Goal: Task Accomplishment & Management: Manage account settings

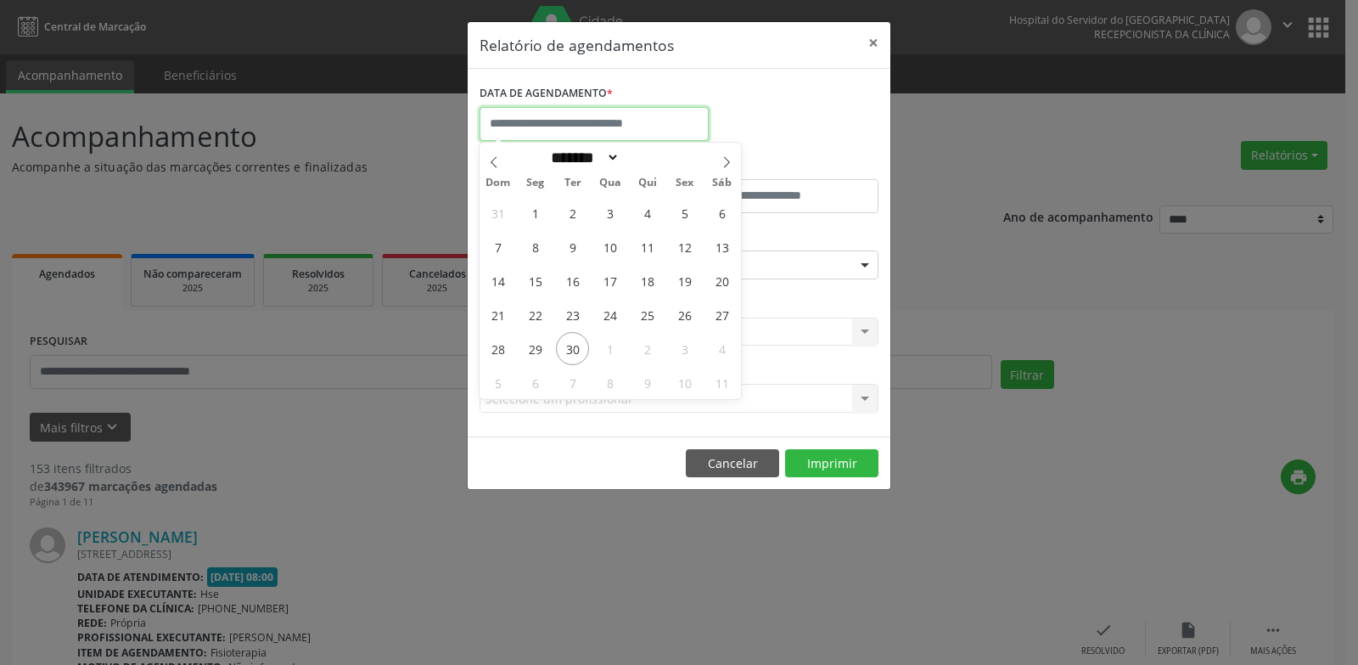
drag, startPoint x: 0, startPoint y: 0, endPoint x: 642, endPoint y: 122, distance: 653.3
click at [642, 122] on input "text" at bounding box center [594, 124] width 229 height 34
click at [571, 352] on span "30" at bounding box center [572, 348] width 33 height 33
type input "**********"
click at [571, 352] on span "30" at bounding box center [572, 348] width 33 height 33
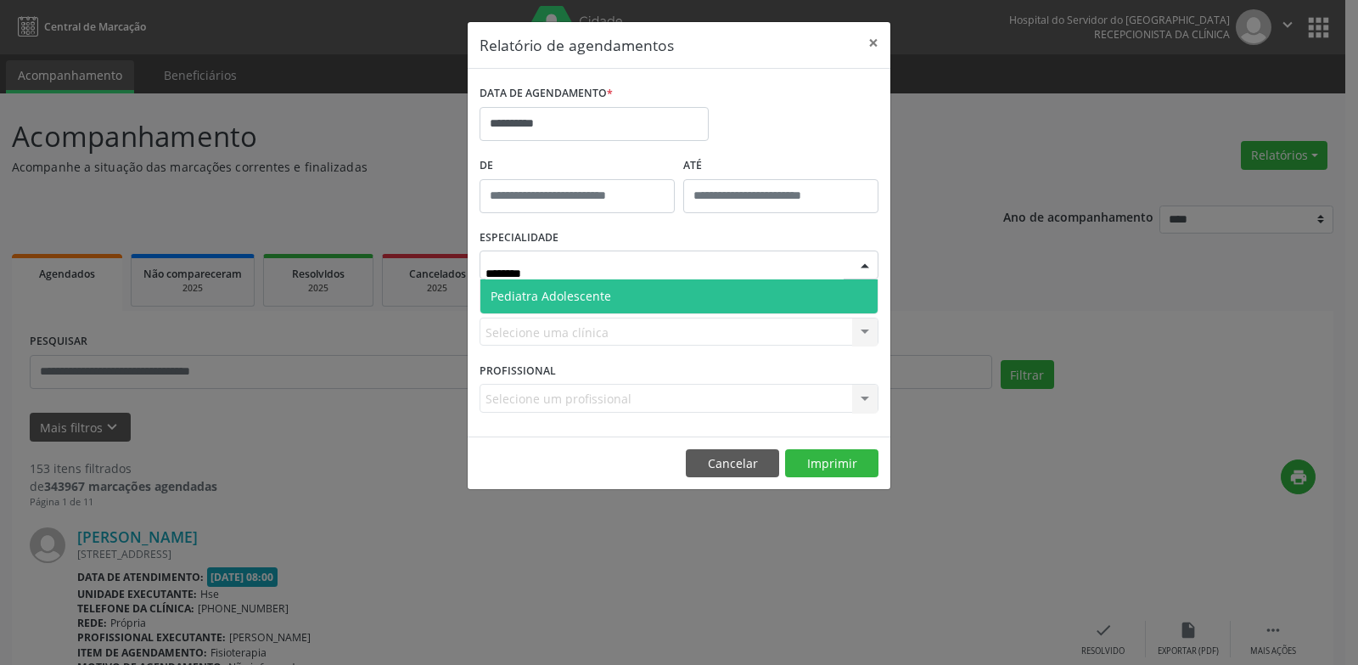
type input "********"
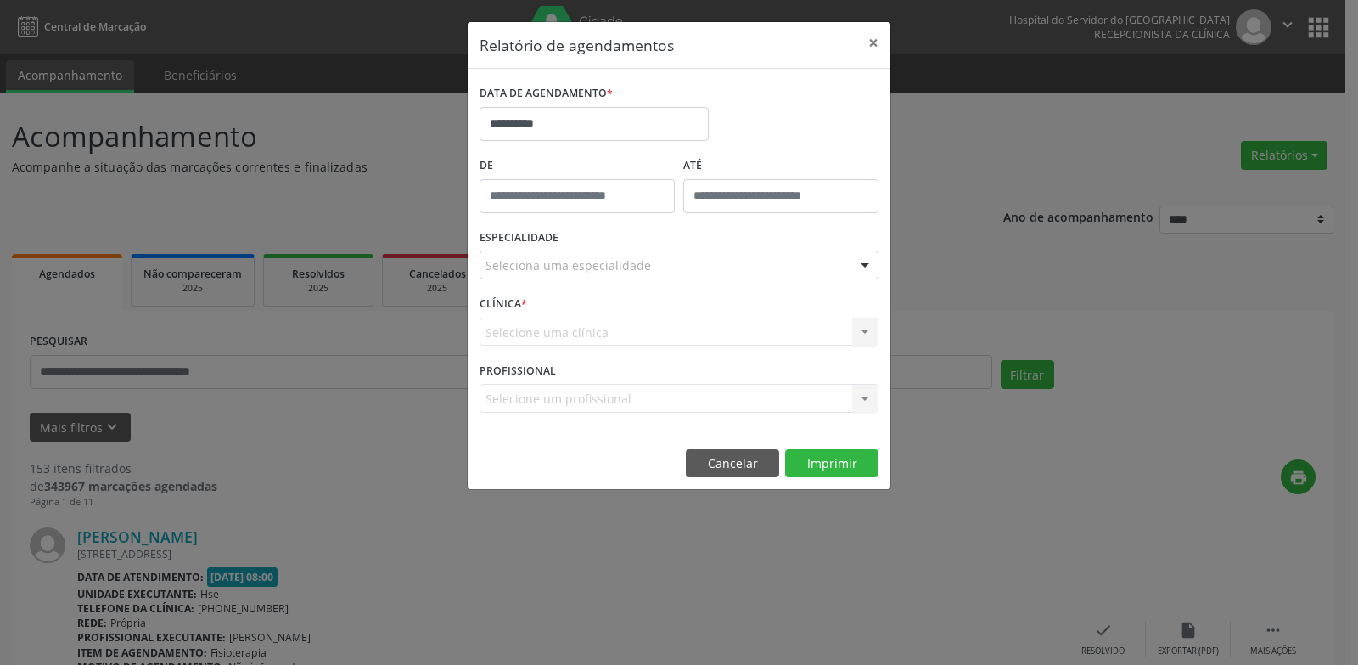
click at [570, 337] on form "**********" at bounding box center [679, 253] width 399 height 344
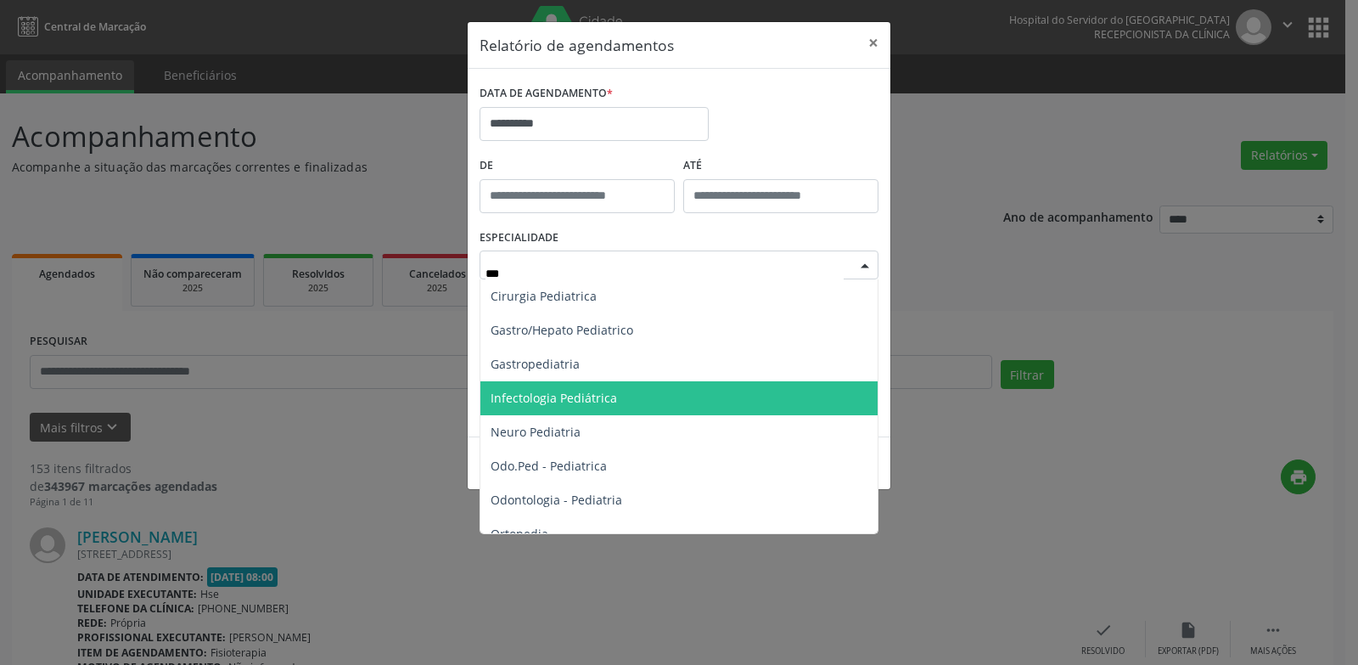
type input "****"
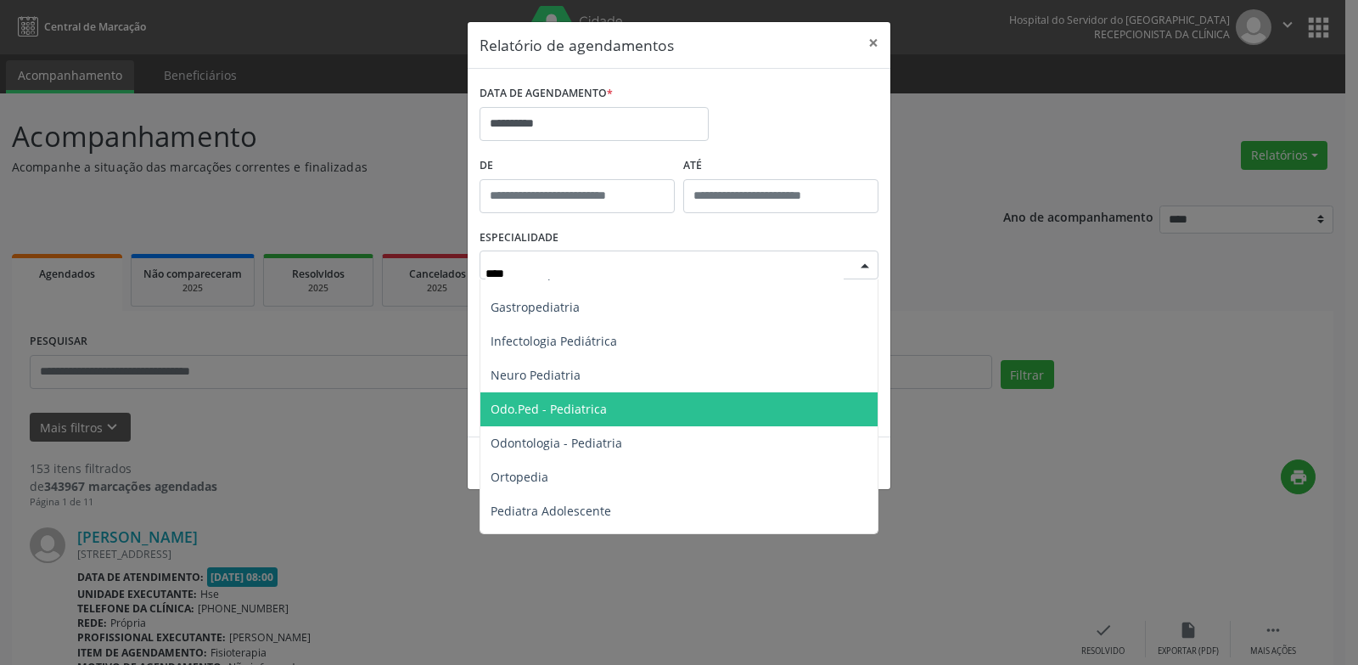
scroll to position [85, 0]
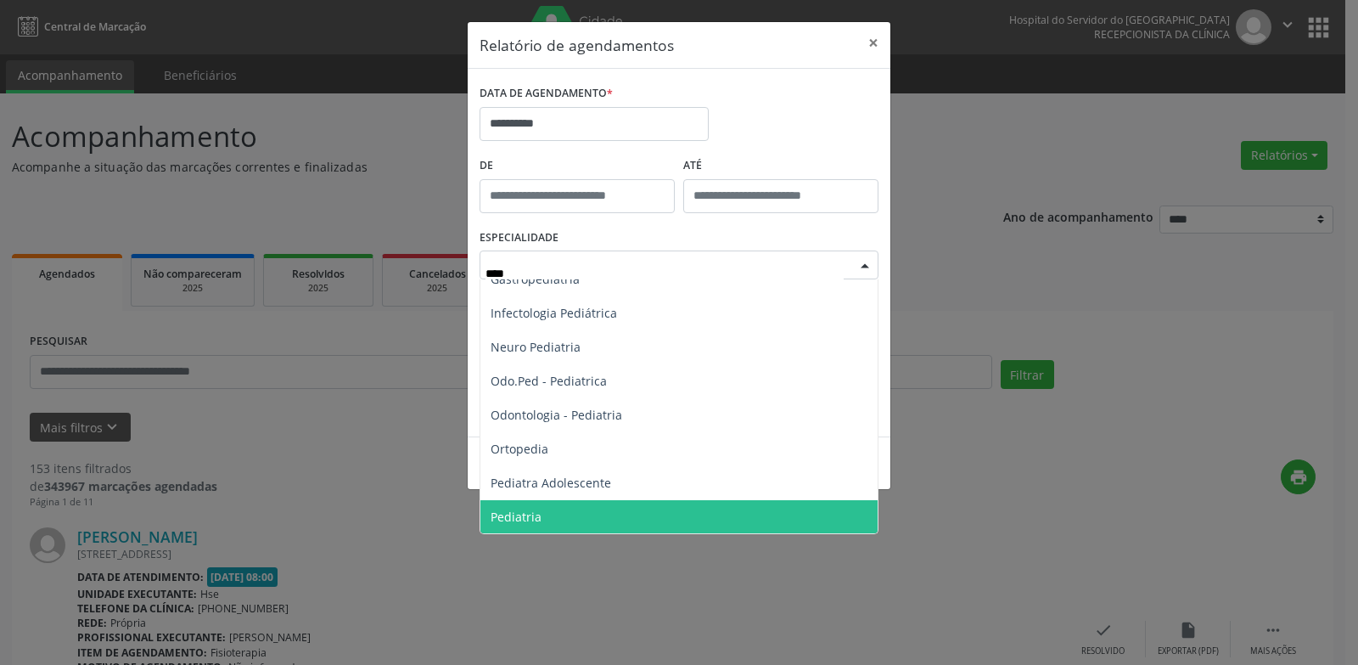
click at [532, 524] on span "Pediatria" at bounding box center [516, 516] width 51 height 16
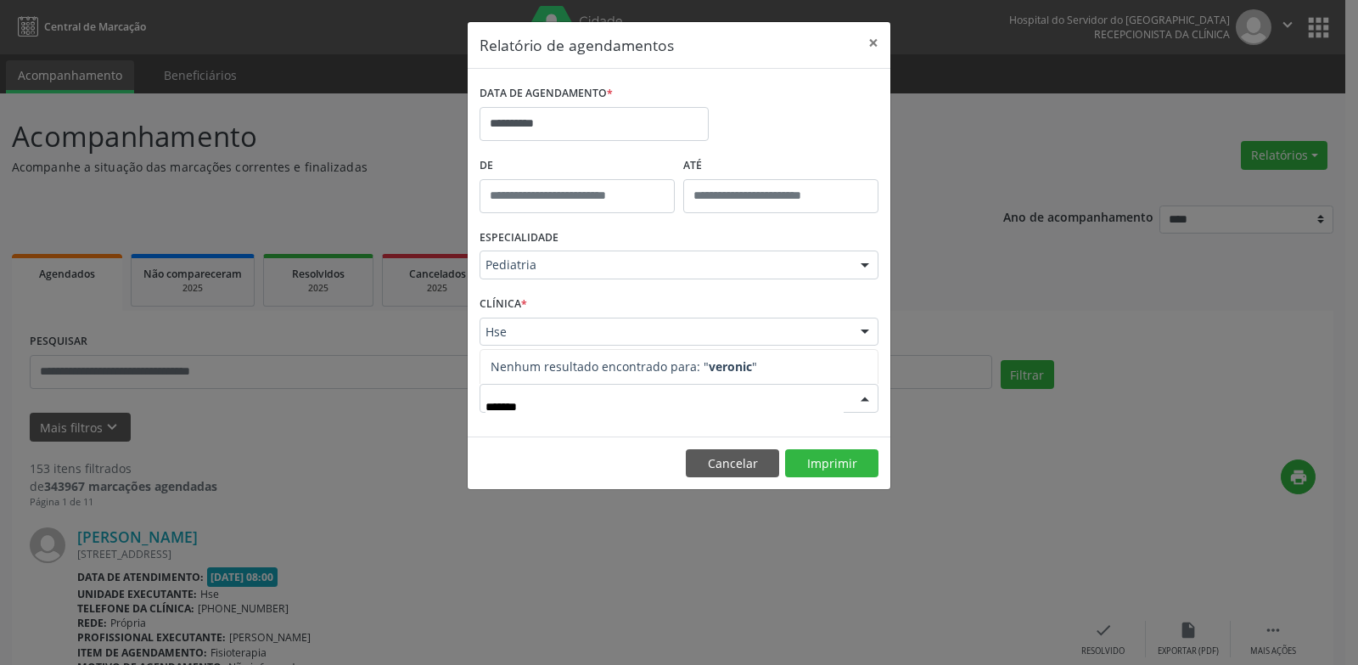
type input "********"
click at [840, 459] on button "Imprimir" at bounding box center [831, 463] width 93 height 29
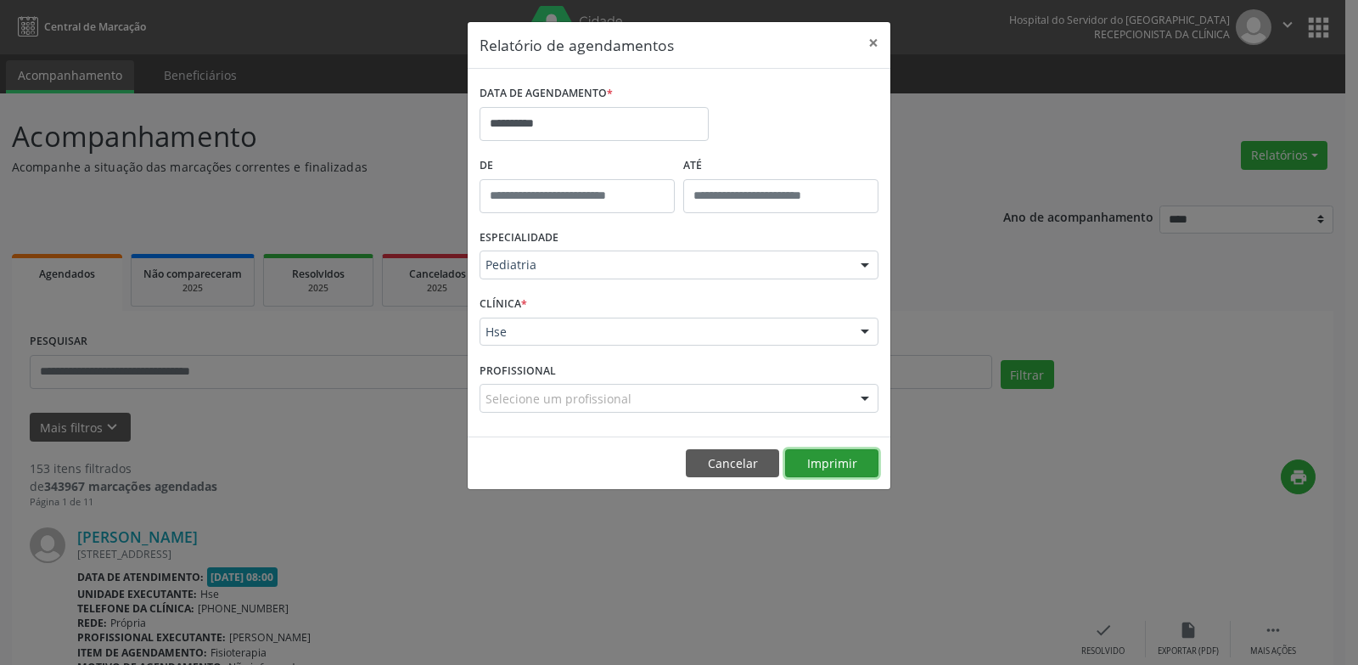
click at [830, 468] on button "Imprimir" at bounding box center [831, 463] width 93 height 29
click at [873, 41] on button "×" at bounding box center [873, 43] width 34 height 42
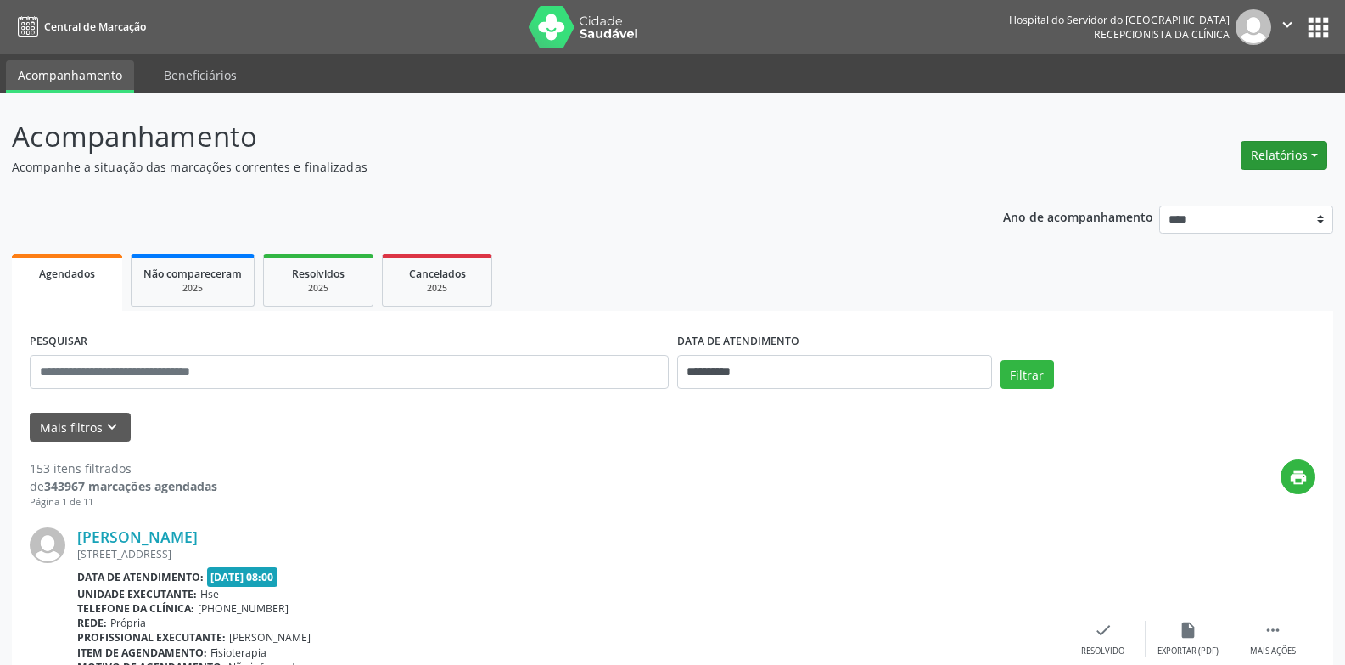
click at [1273, 159] on button "Relatórios" at bounding box center [1284, 155] width 87 height 29
click at [1219, 184] on link "Agendamentos" at bounding box center [1237, 192] width 182 height 24
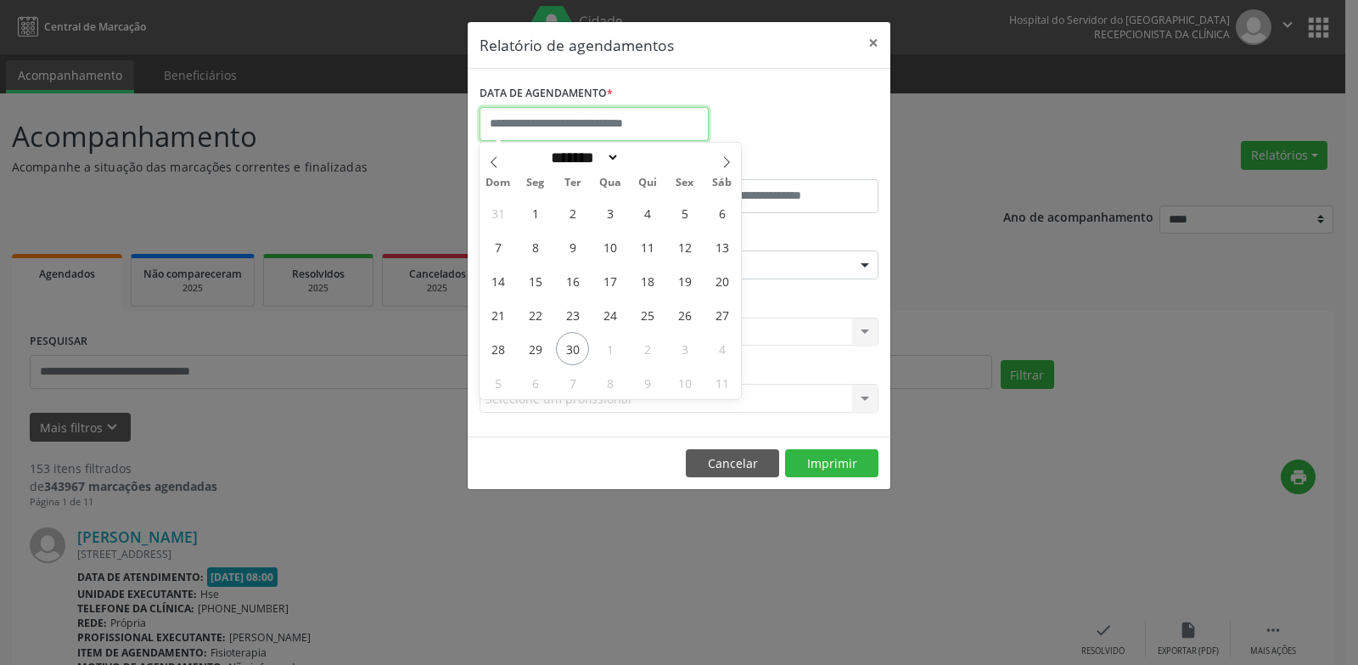
click at [603, 133] on input "text" at bounding box center [594, 124] width 229 height 34
click at [727, 160] on icon at bounding box center [727, 161] width 6 height 11
select select "*"
click at [610, 211] on span "1" at bounding box center [609, 212] width 33 height 33
type input "**********"
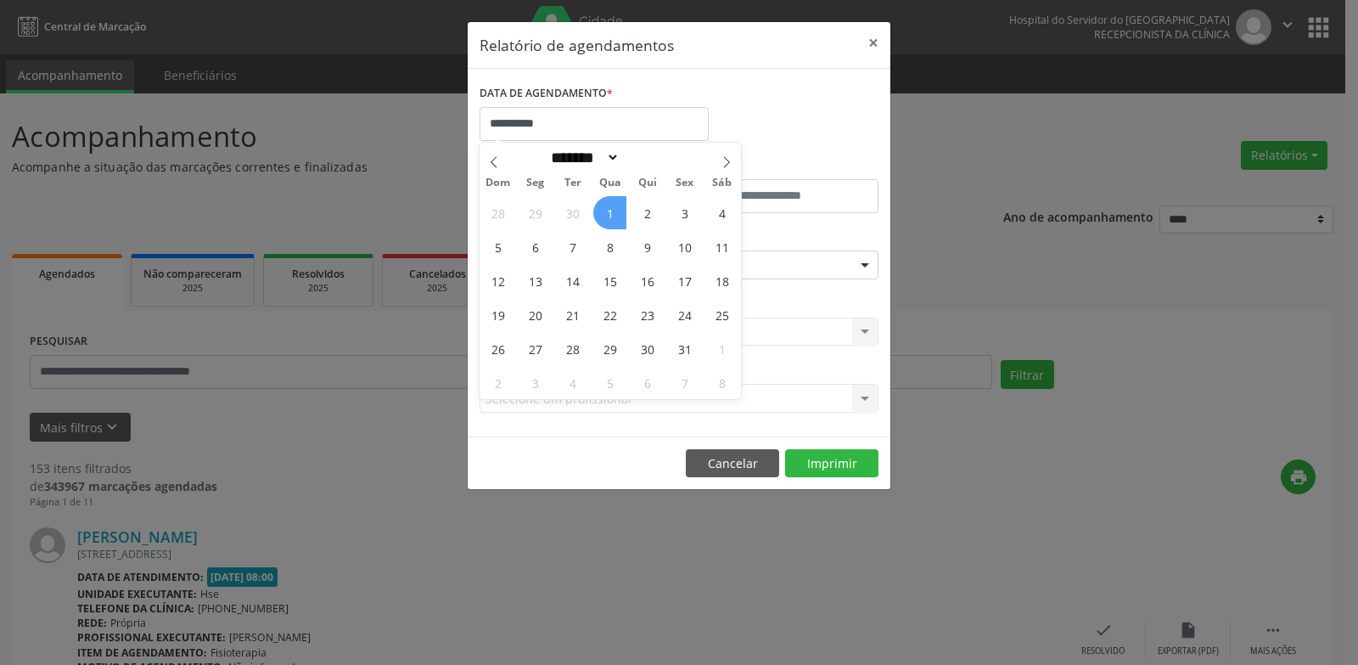
click at [610, 211] on span "1" at bounding box center [609, 212] width 33 height 33
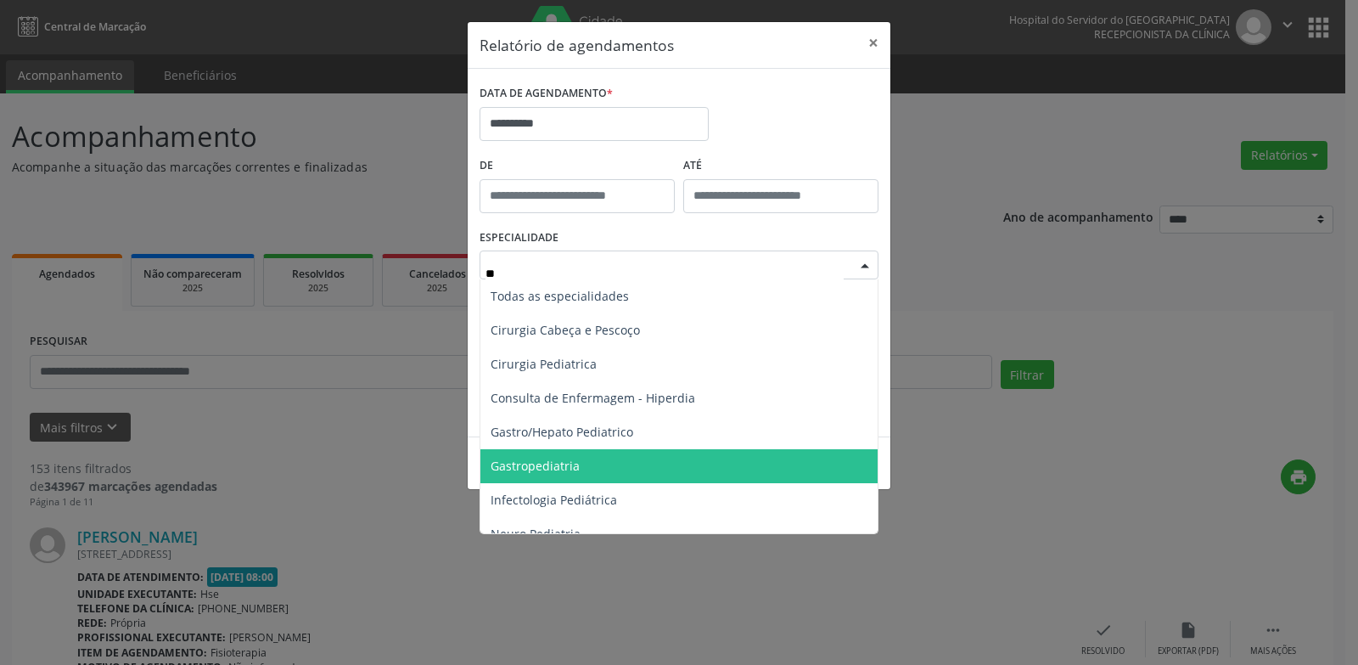
type input "***"
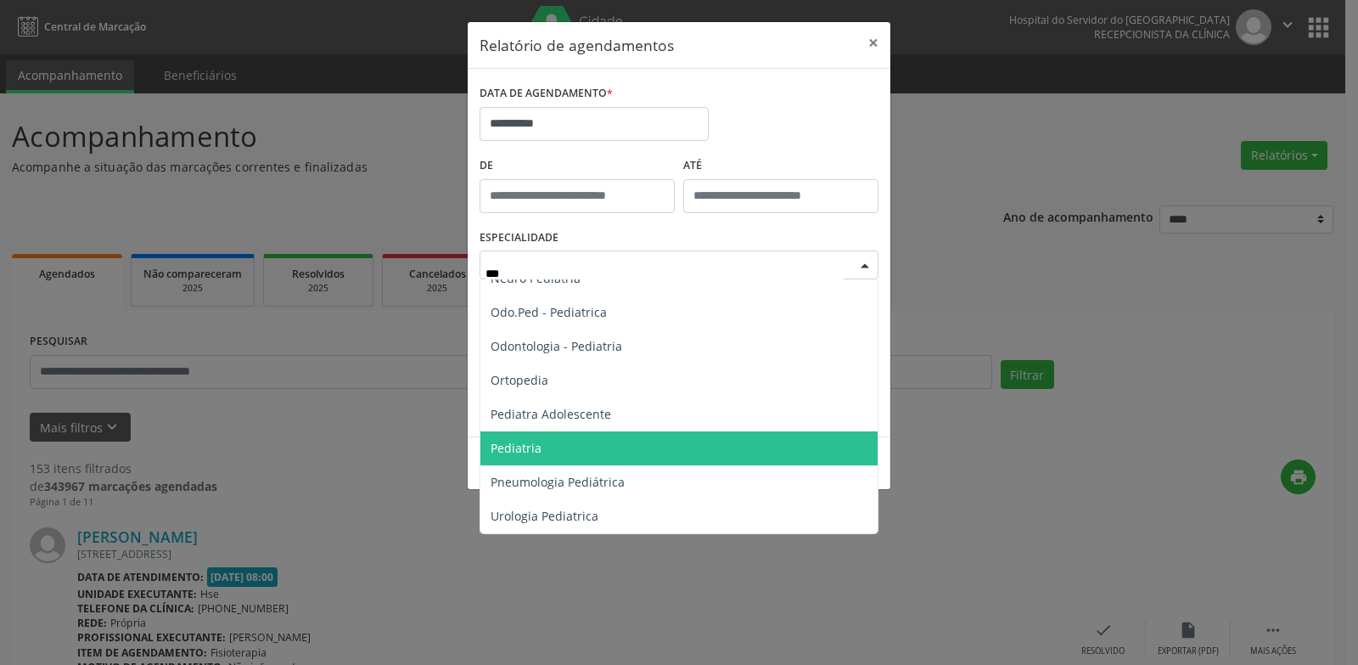
click at [543, 446] on span "Pediatria" at bounding box center [678, 448] width 397 height 34
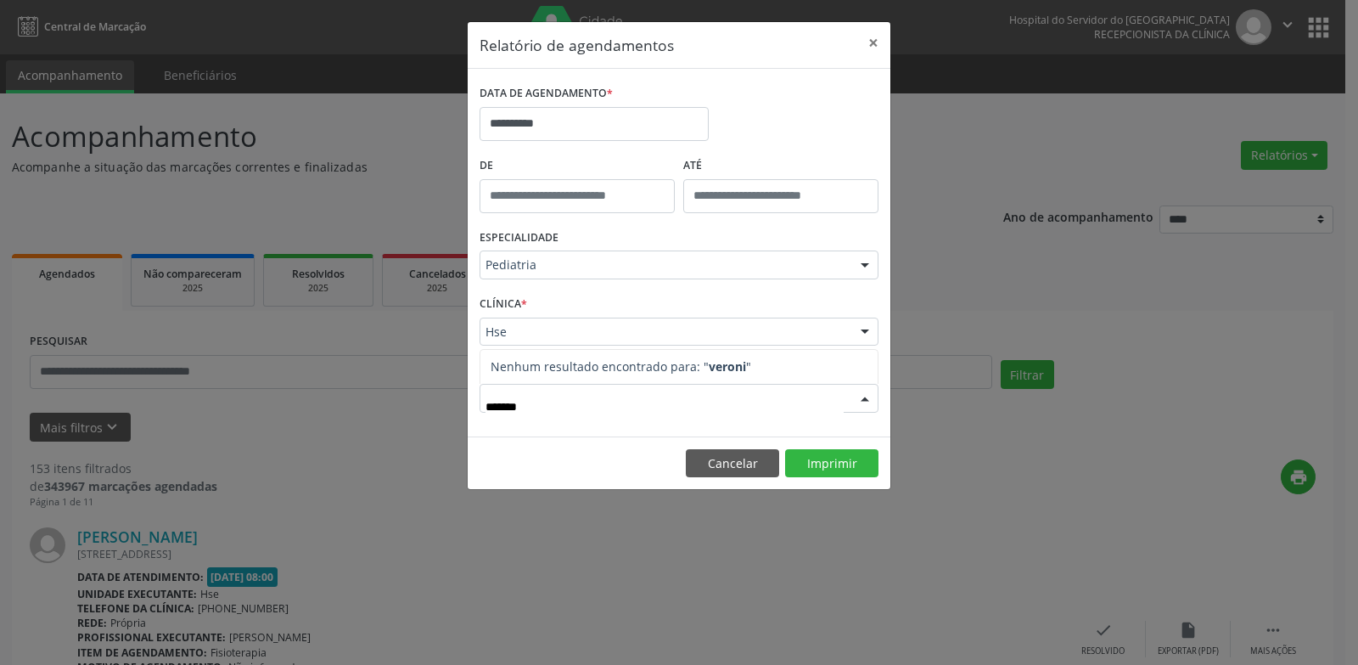
type input "********"
click at [822, 468] on button "Imprimir" at bounding box center [831, 463] width 93 height 29
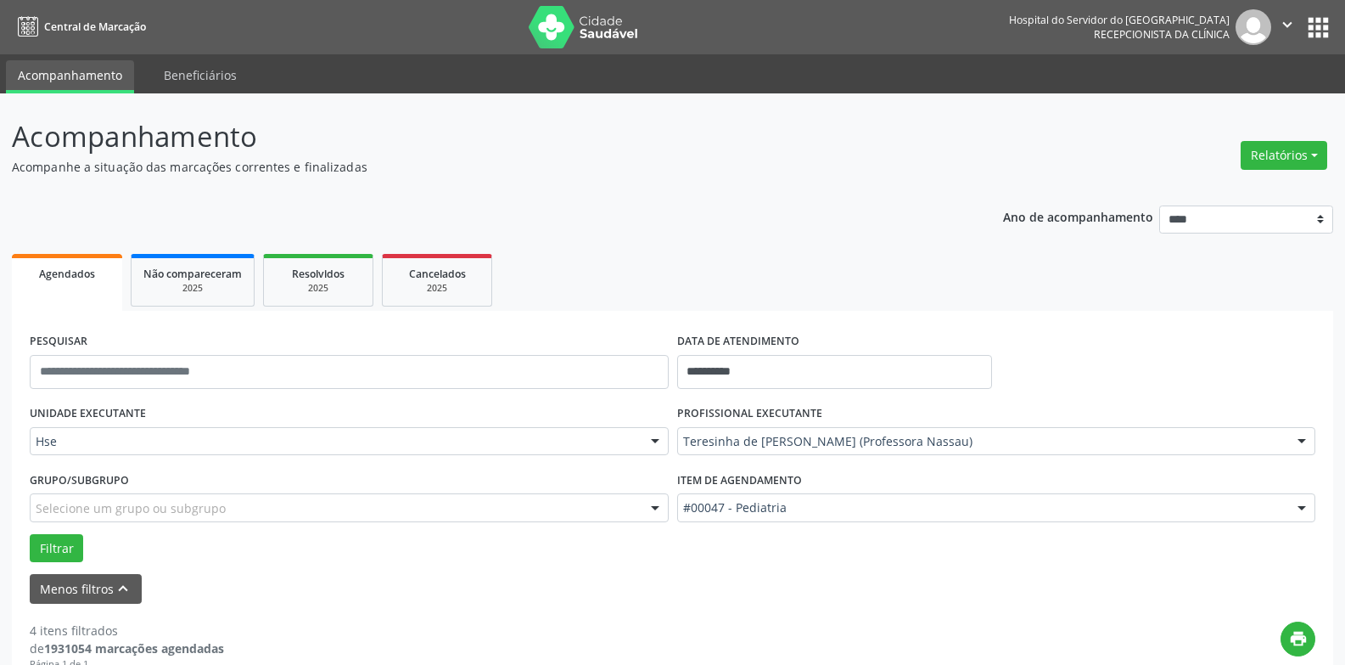
click at [153, 450] on div "Hse" at bounding box center [349, 441] width 639 height 29
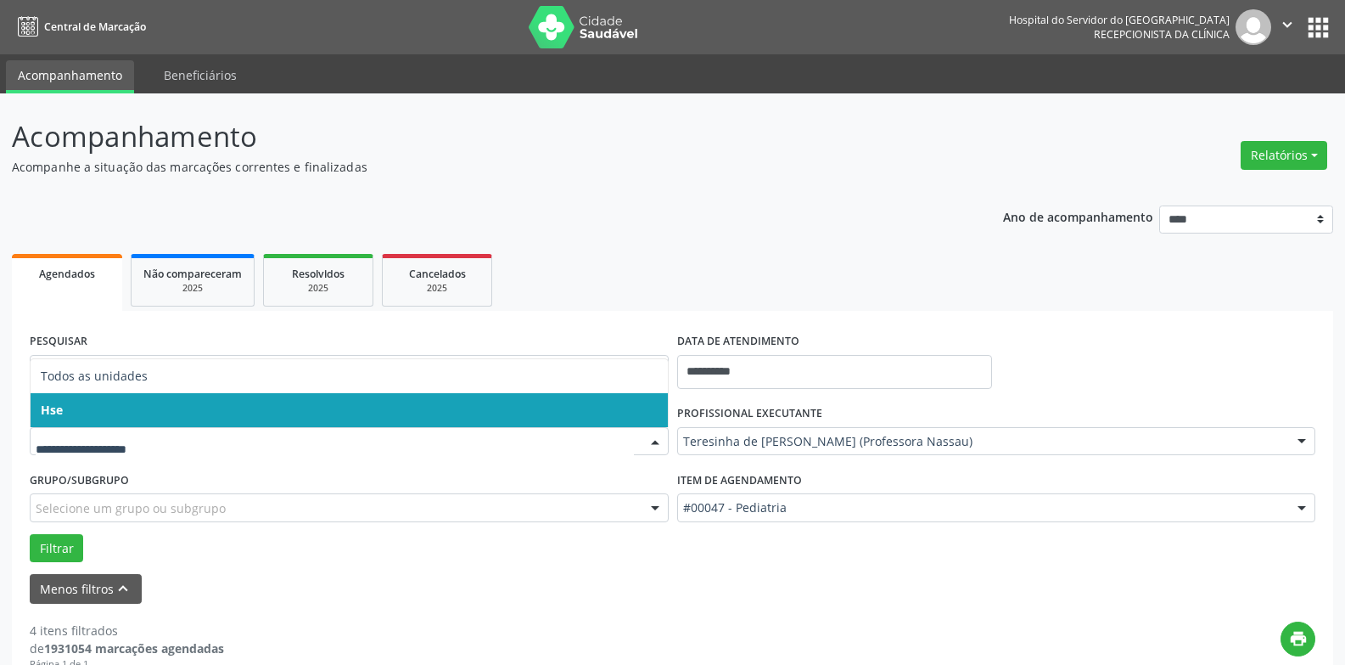
click at [149, 405] on span "Hse" at bounding box center [349, 410] width 637 height 34
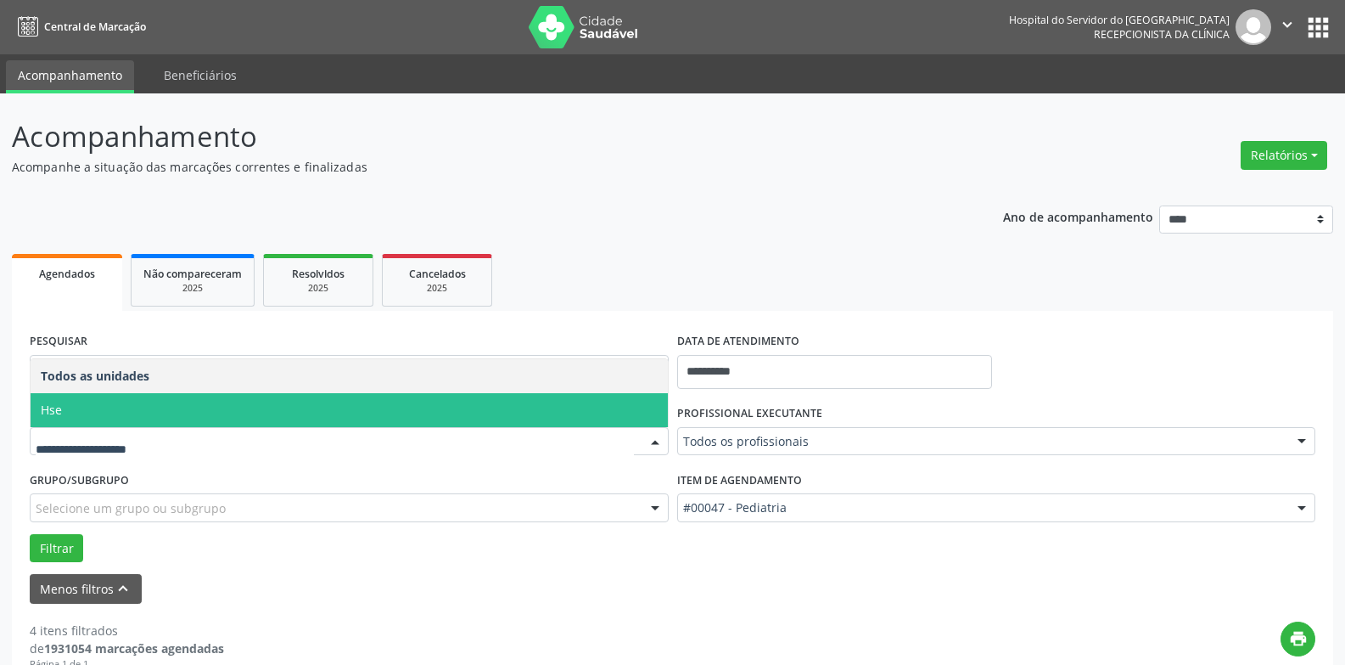
click at [153, 413] on span "Hse" at bounding box center [349, 410] width 637 height 34
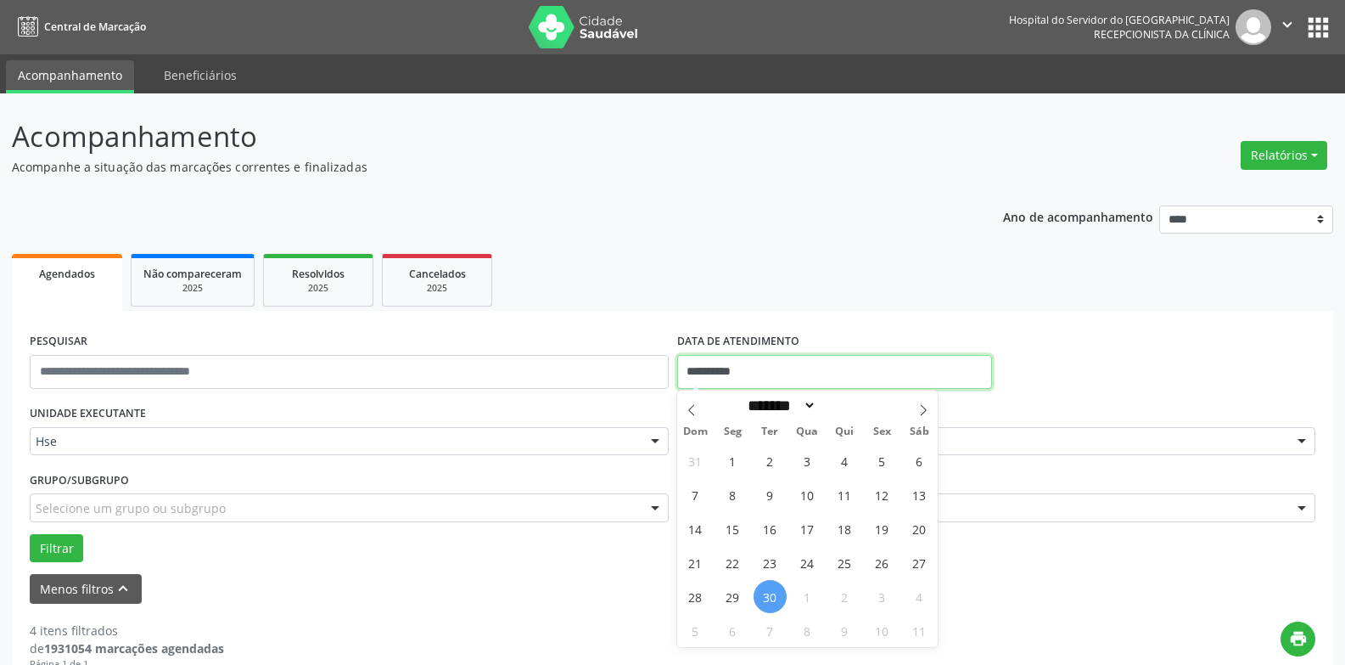
click at [800, 373] on input "**********" at bounding box center [834, 372] width 315 height 34
click at [755, 266] on ul "Agendados Não compareceram 2025 Resolvidos 2025 Cancelados 2025" at bounding box center [673, 280] width 1322 height 61
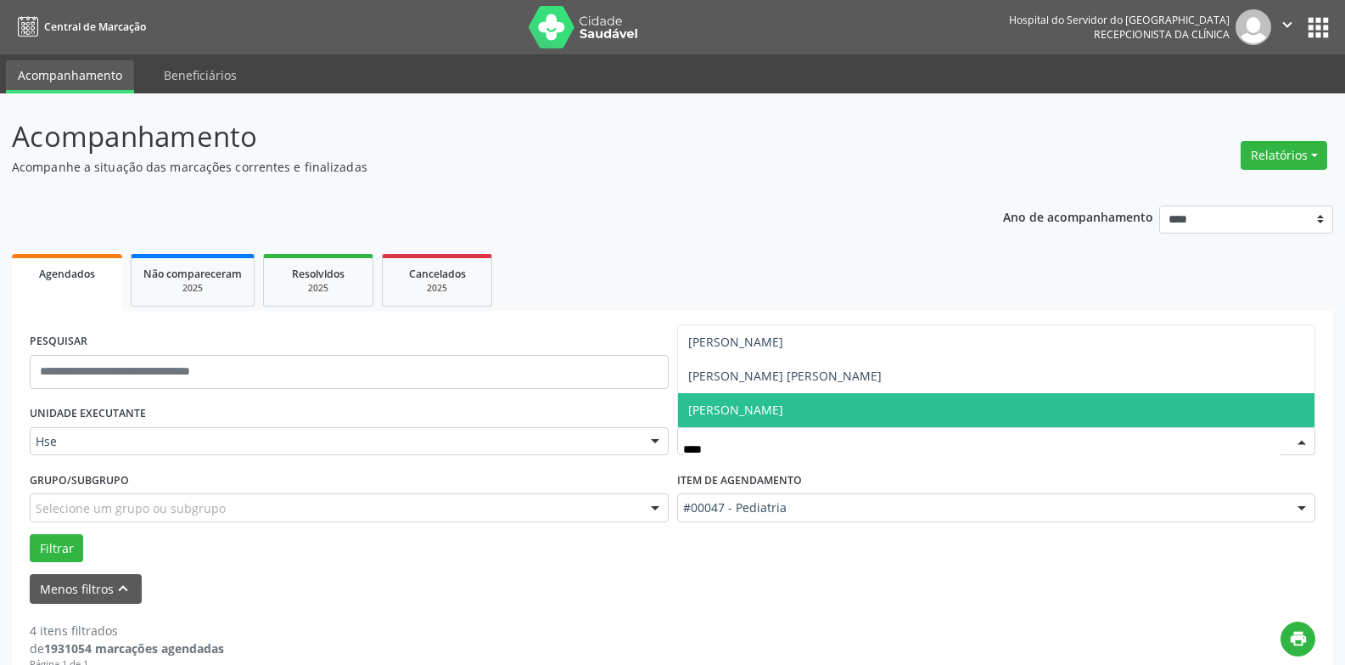
type input "*****"
click at [744, 409] on span "Jorge Vieira" at bounding box center [735, 409] width 95 height 16
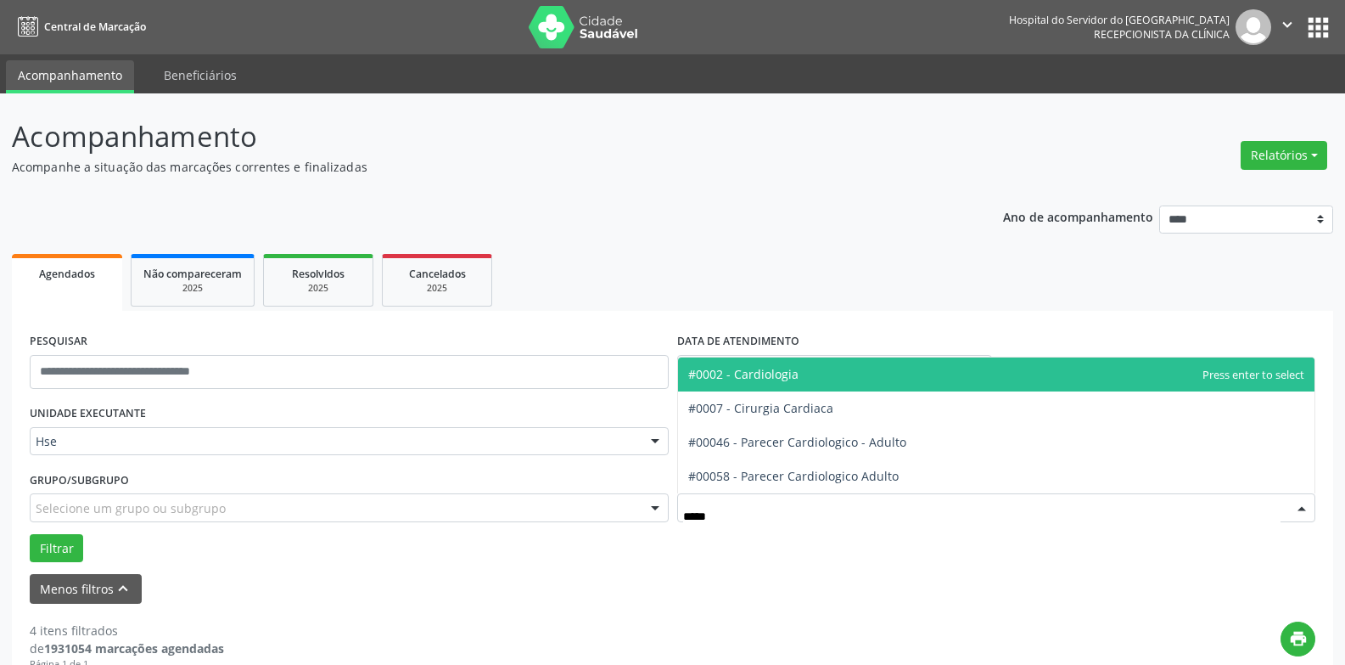
type input "******"
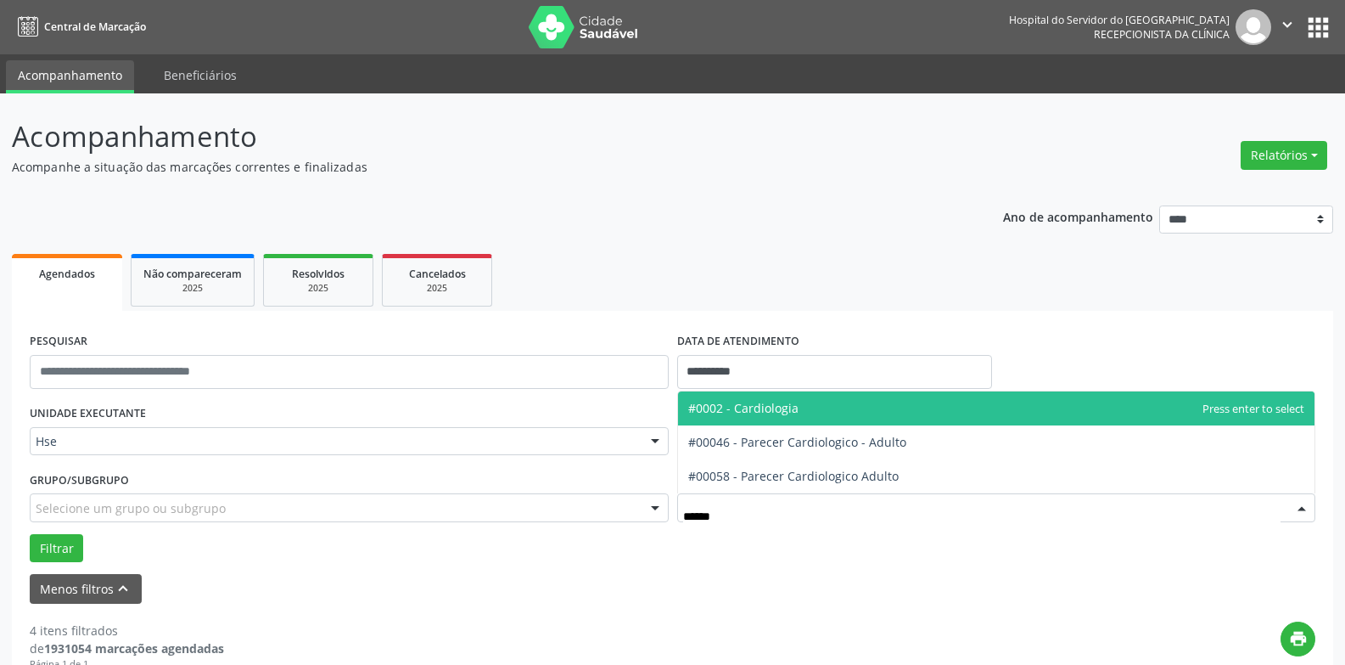
click at [789, 404] on span "#0002 - Cardiologia" at bounding box center [743, 408] width 110 height 16
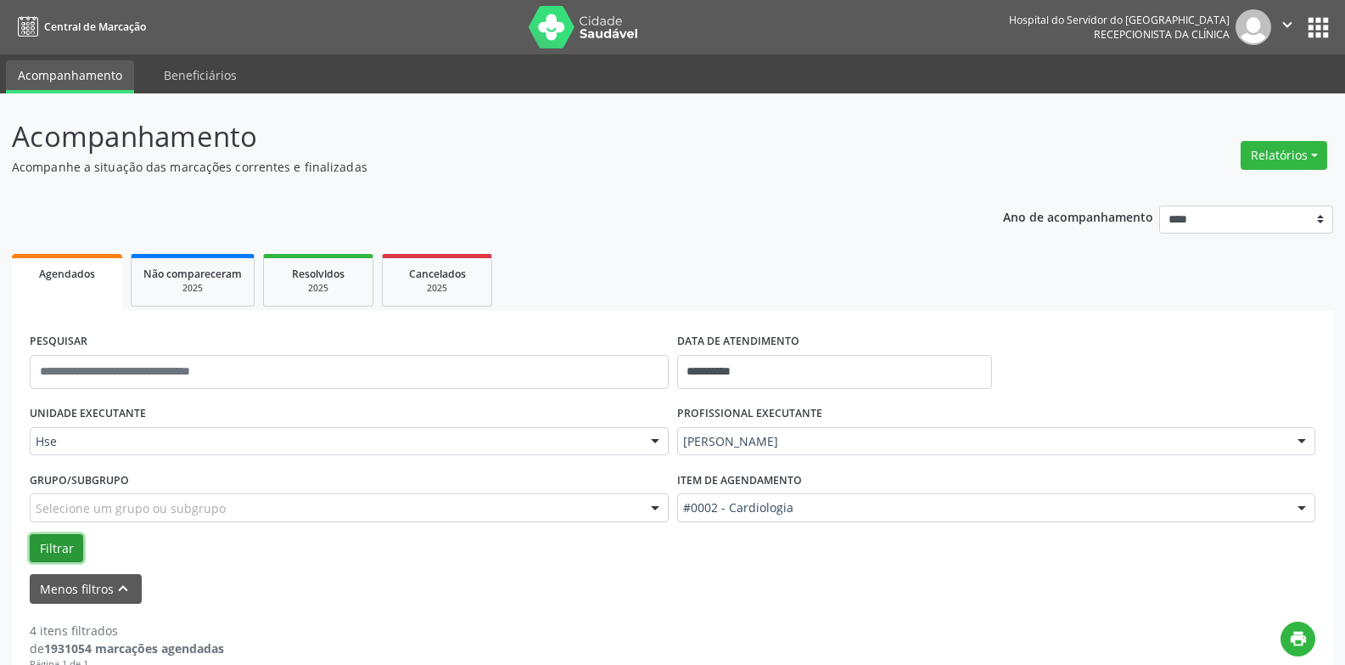
click at [53, 549] on button "Filtrar" at bounding box center [56, 548] width 53 height 29
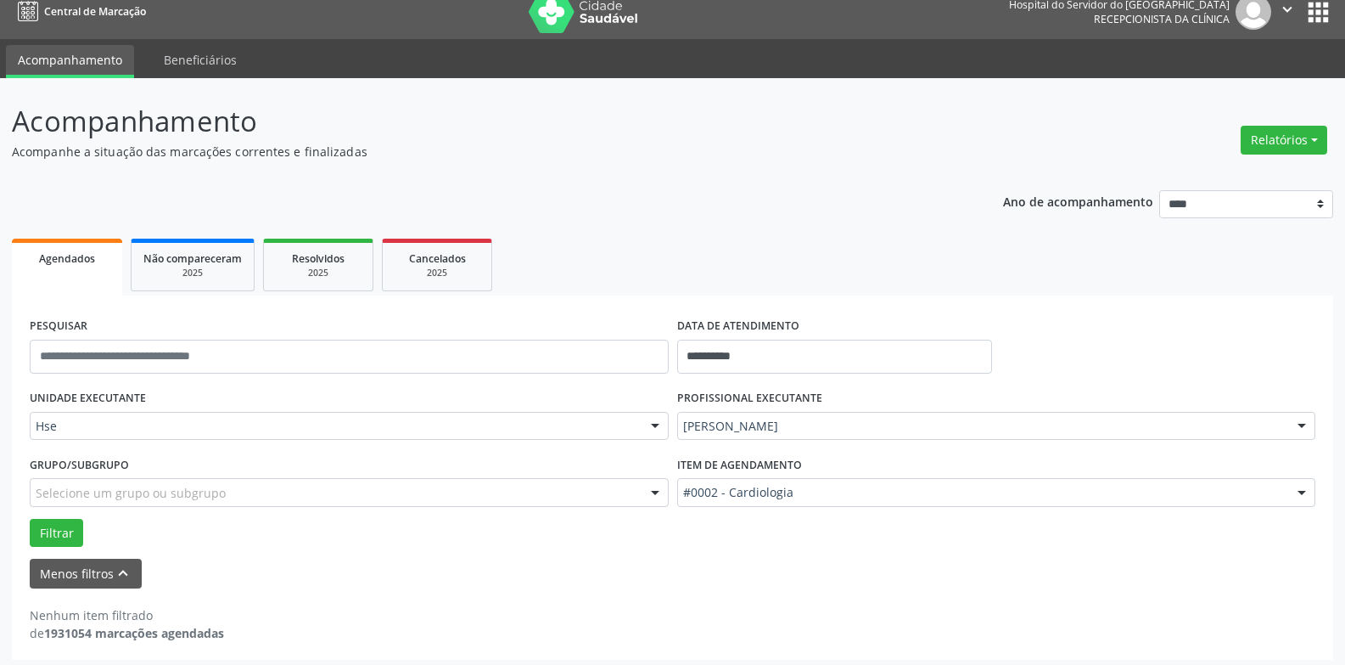
scroll to position [22, 0]
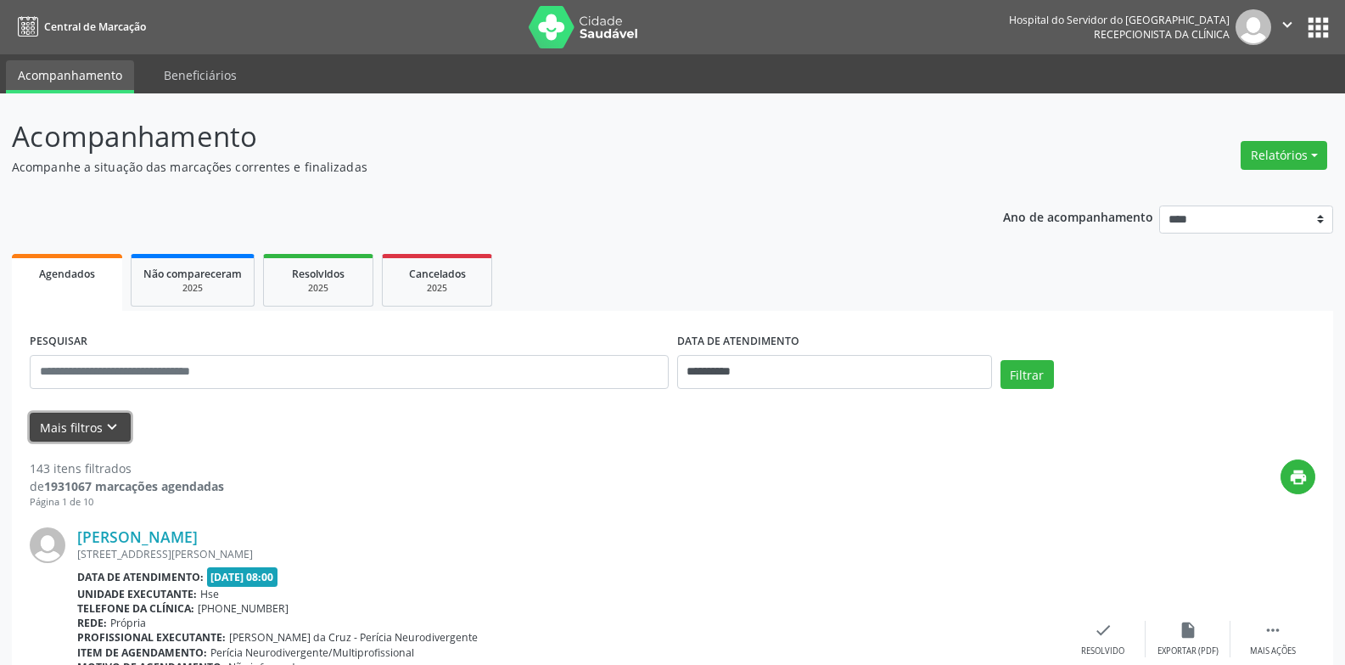
click at [68, 437] on button "Mais filtros keyboard_arrow_down" at bounding box center [80, 428] width 101 height 30
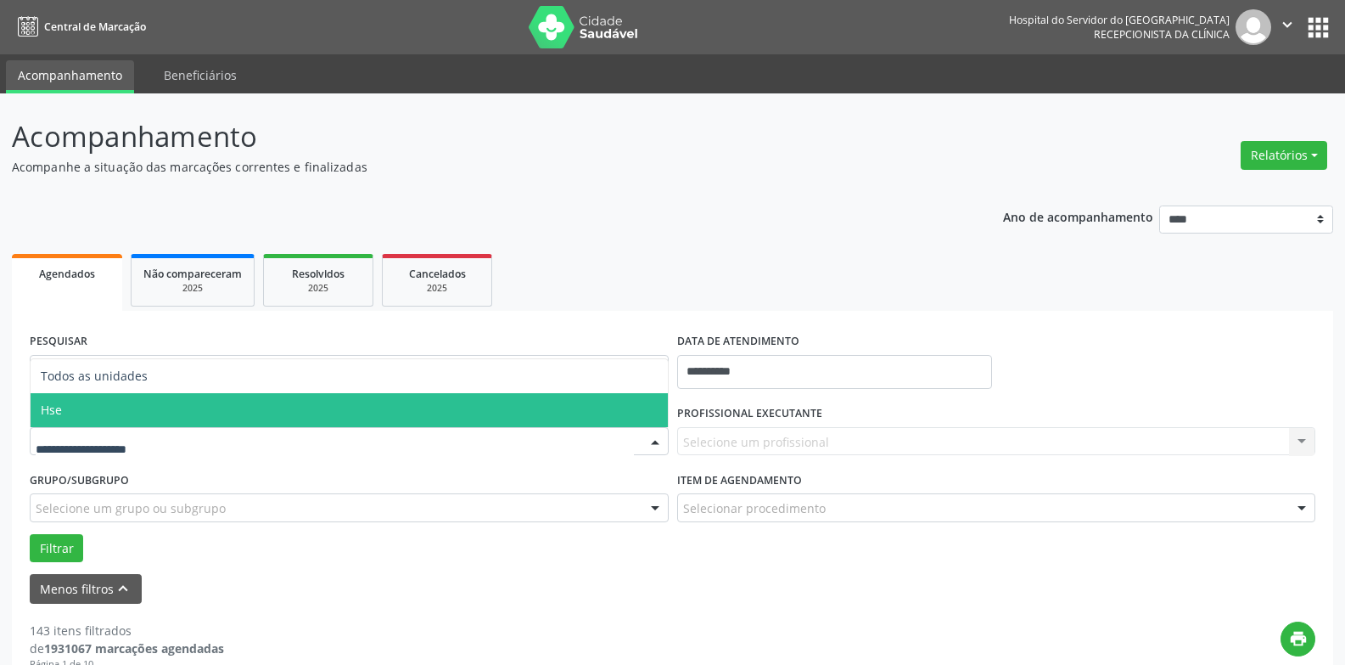
click at [76, 413] on span "Hse" at bounding box center [349, 410] width 637 height 34
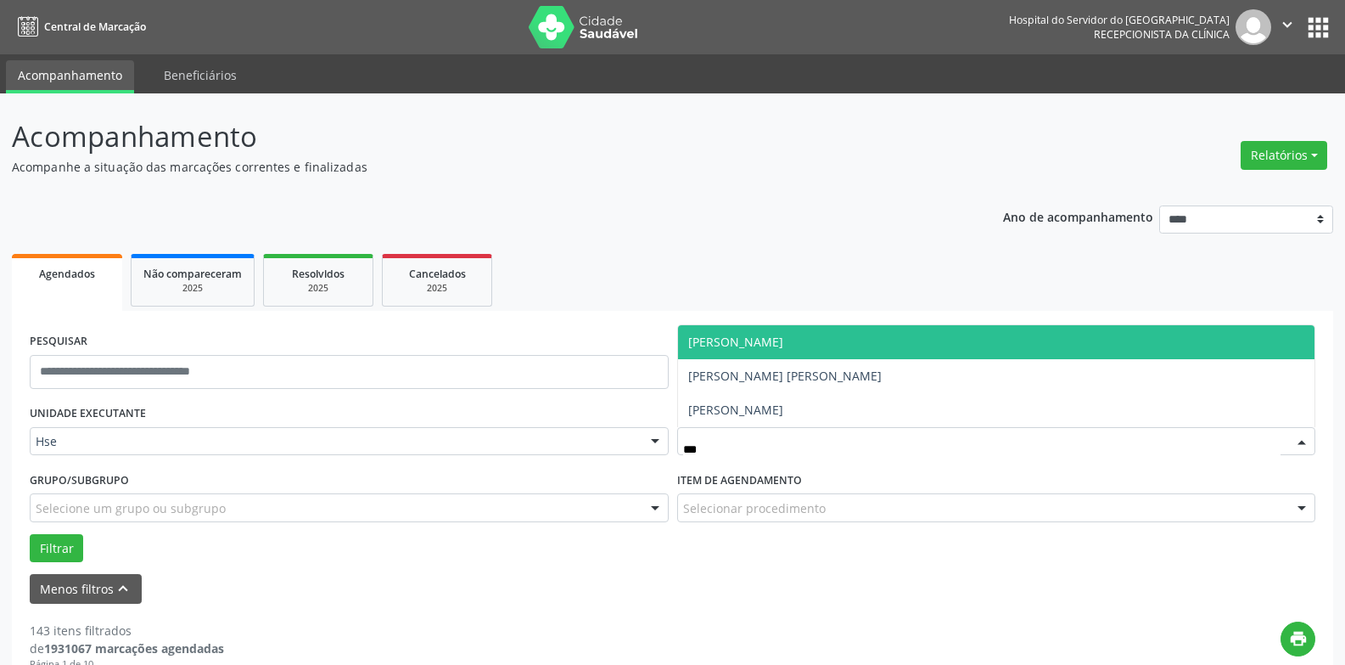
type input "****"
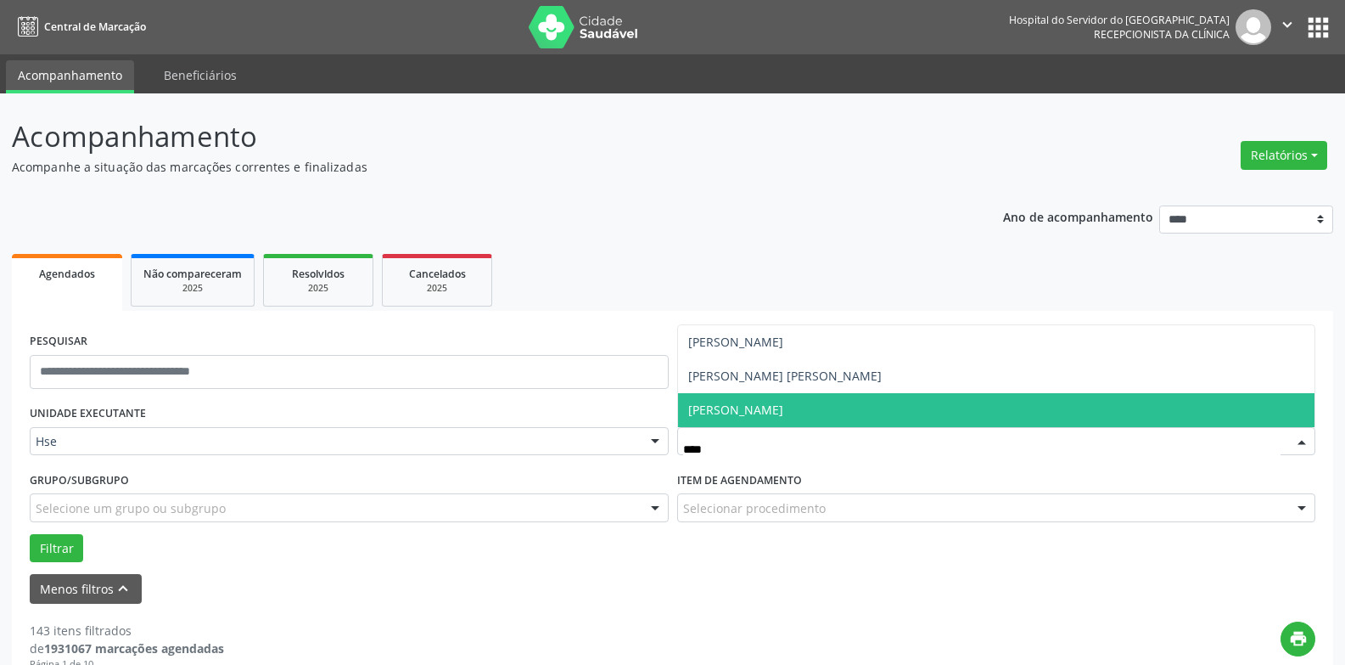
click at [743, 410] on span "Jorge Vieira" at bounding box center [735, 409] width 95 height 16
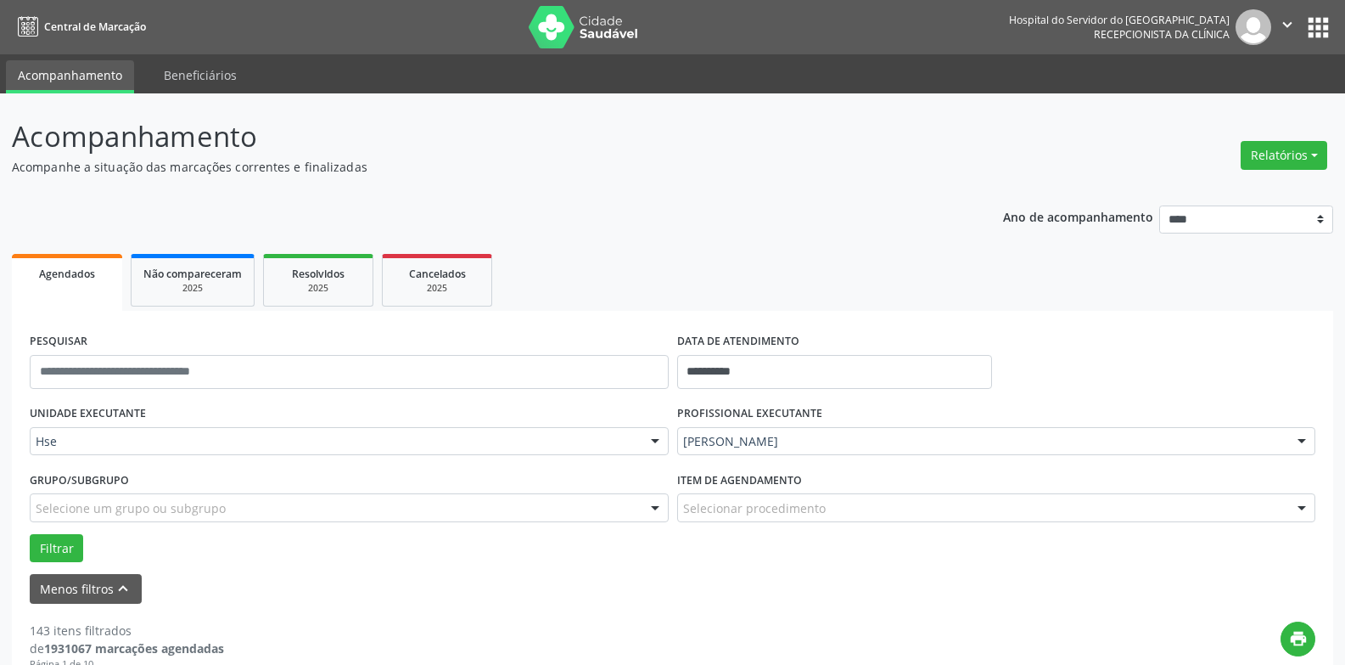
click at [835, 508] on div "Selecionar procedimento" at bounding box center [996, 507] width 639 height 29
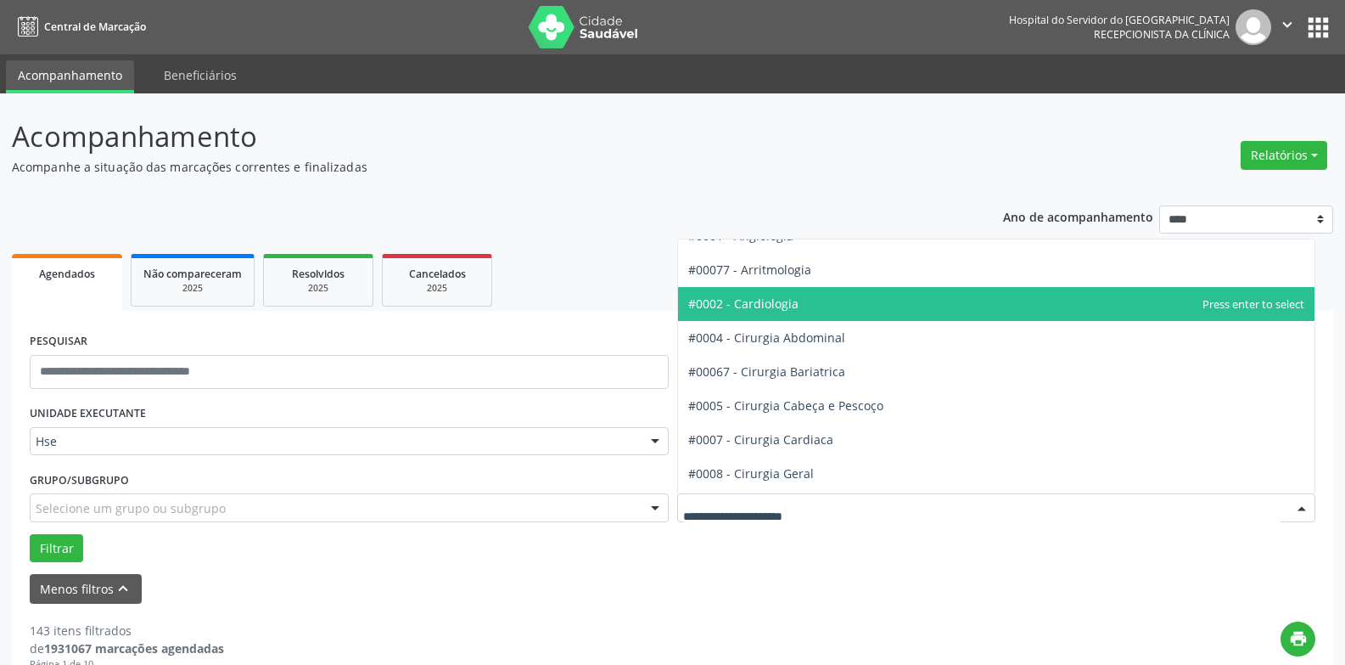
scroll to position [85, 0]
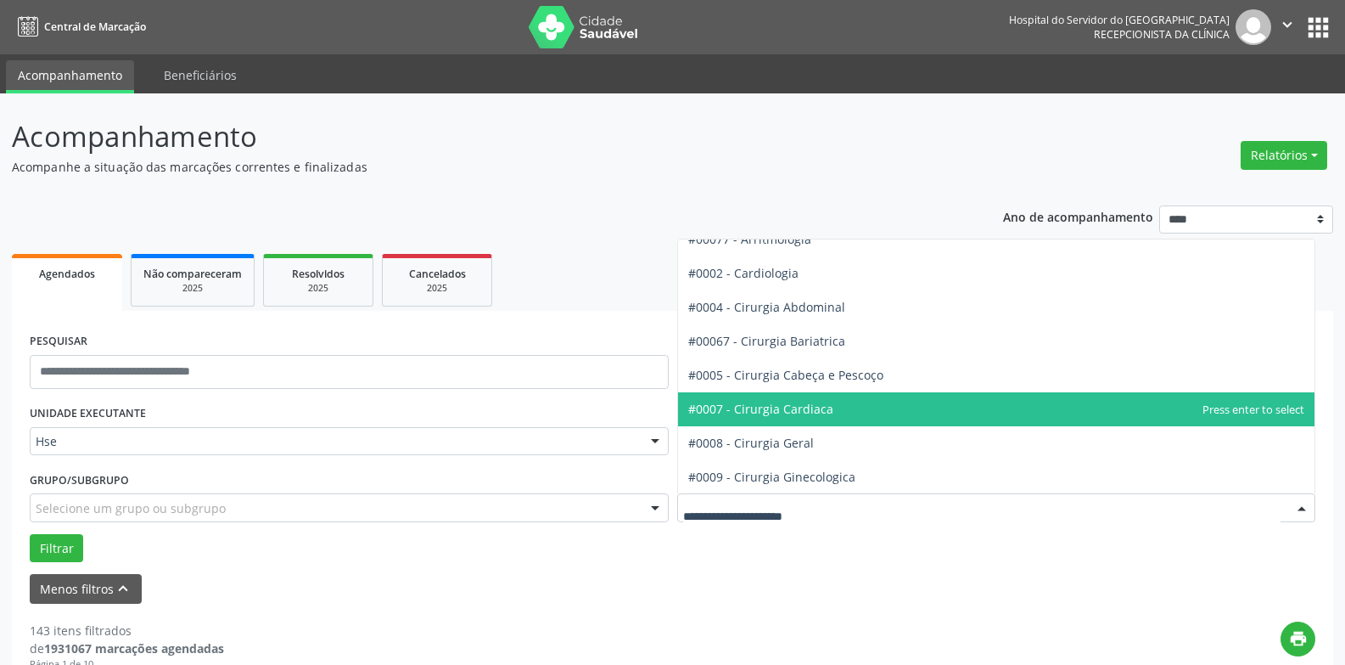
click at [789, 416] on span "#0007 - Cirurgia Cardiaca" at bounding box center [760, 409] width 145 height 16
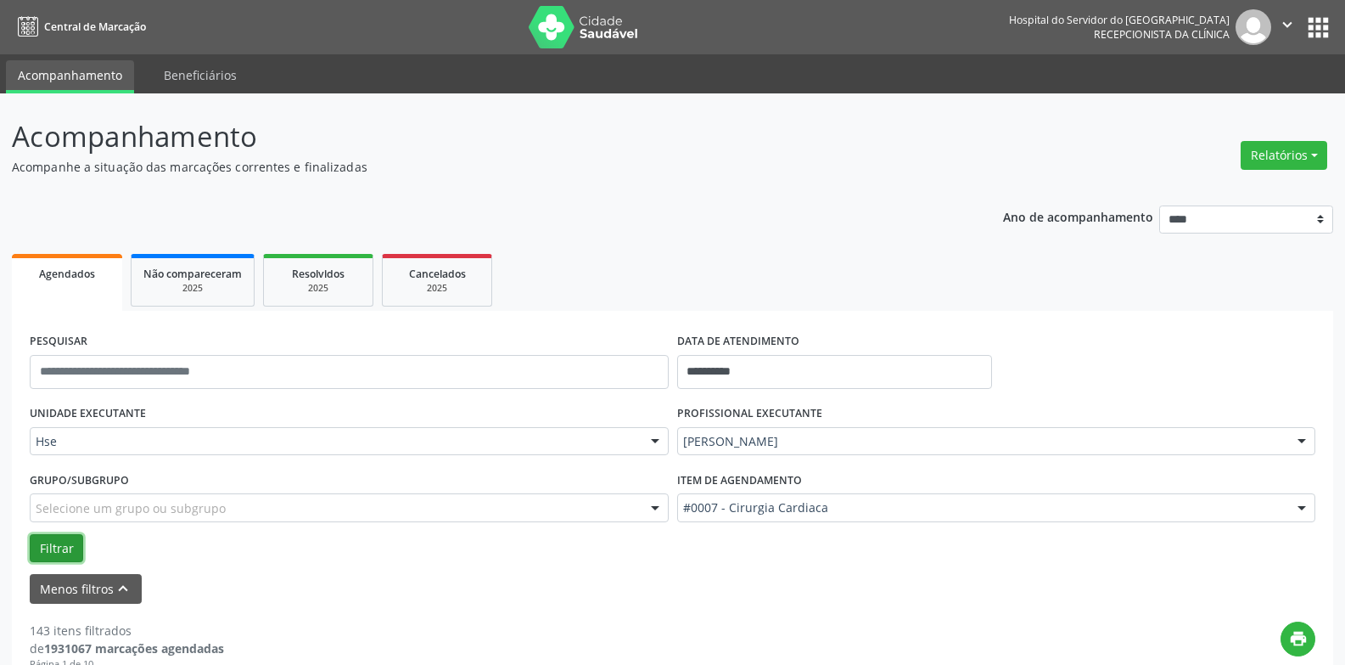
click at [62, 553] on button "Filtrar" at bounding box center [56, 548] width 53 height 29
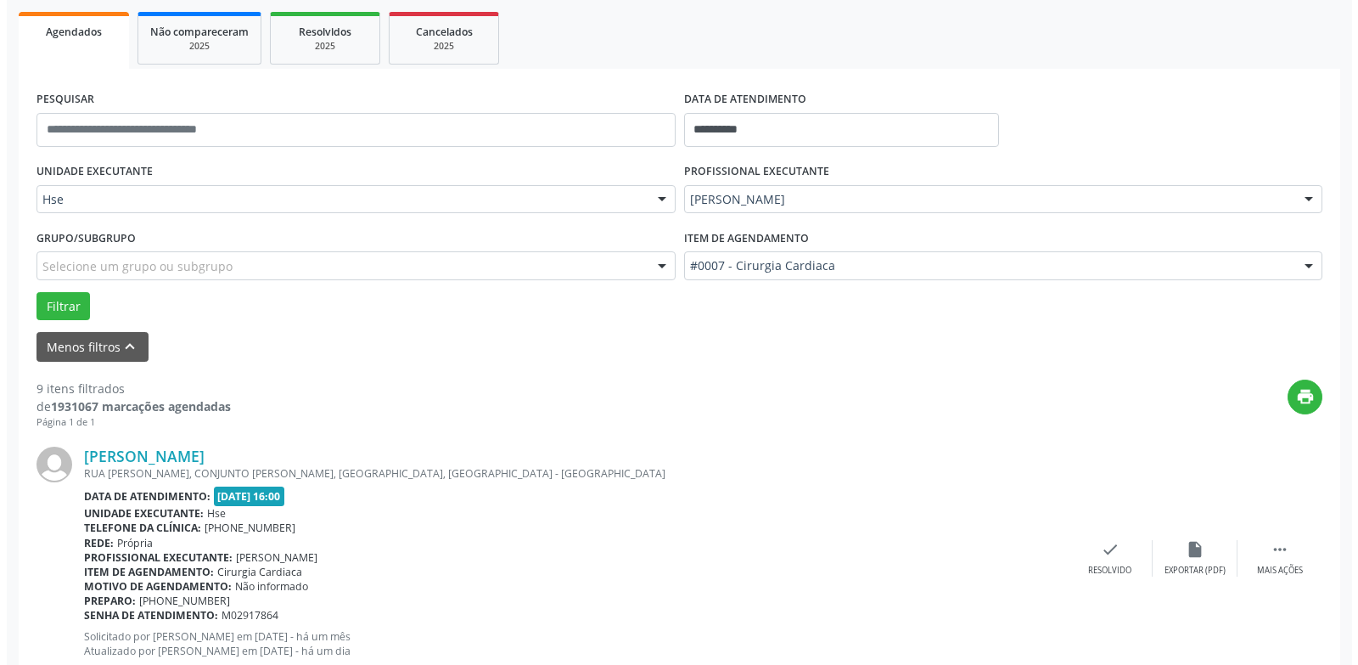
scroll to position [340, 0]
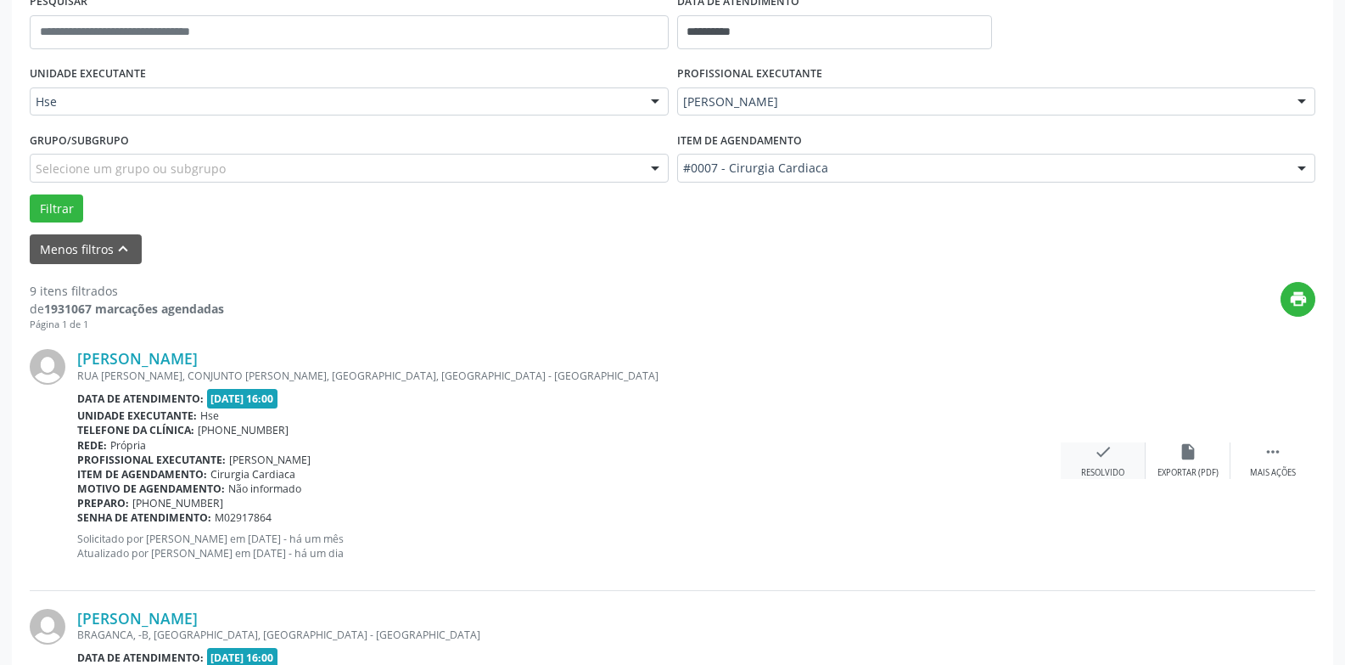
click at [1109, 458] on icon "check" at bounding box center [1103, 451] width 19 height 19
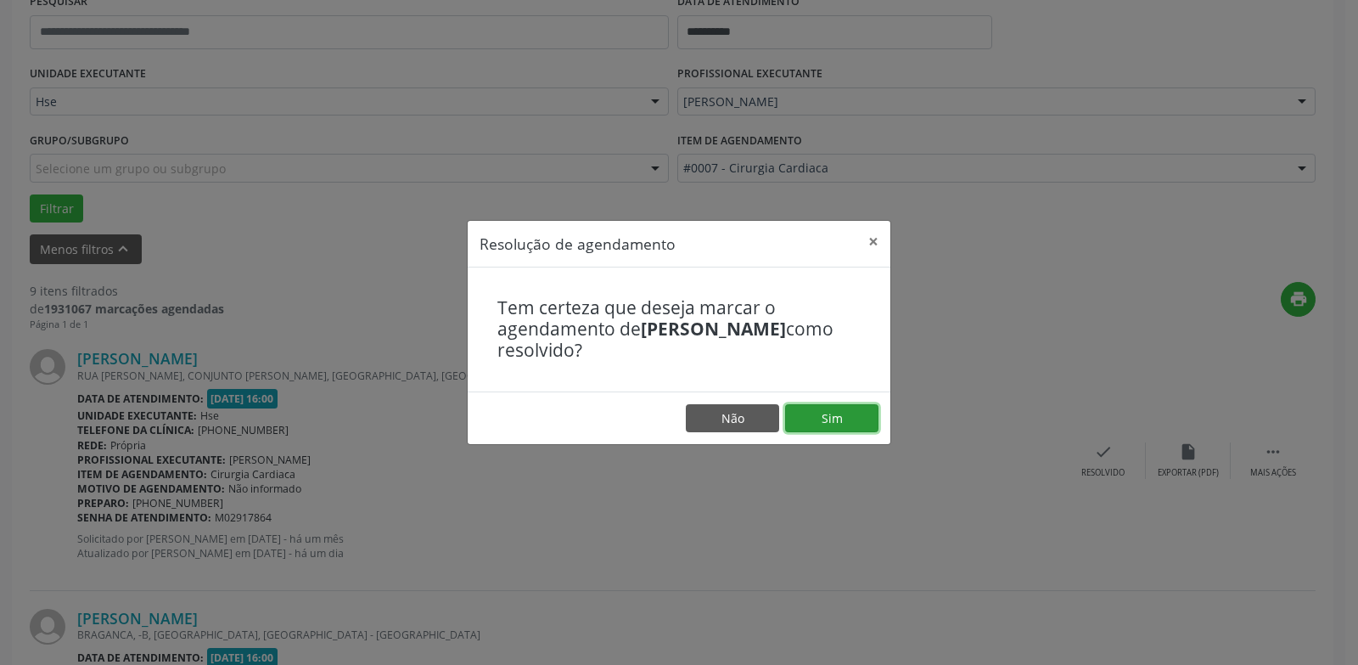
click at [851, 423] on button "Sim" at bounding box center [831, 418] width 93 height 29
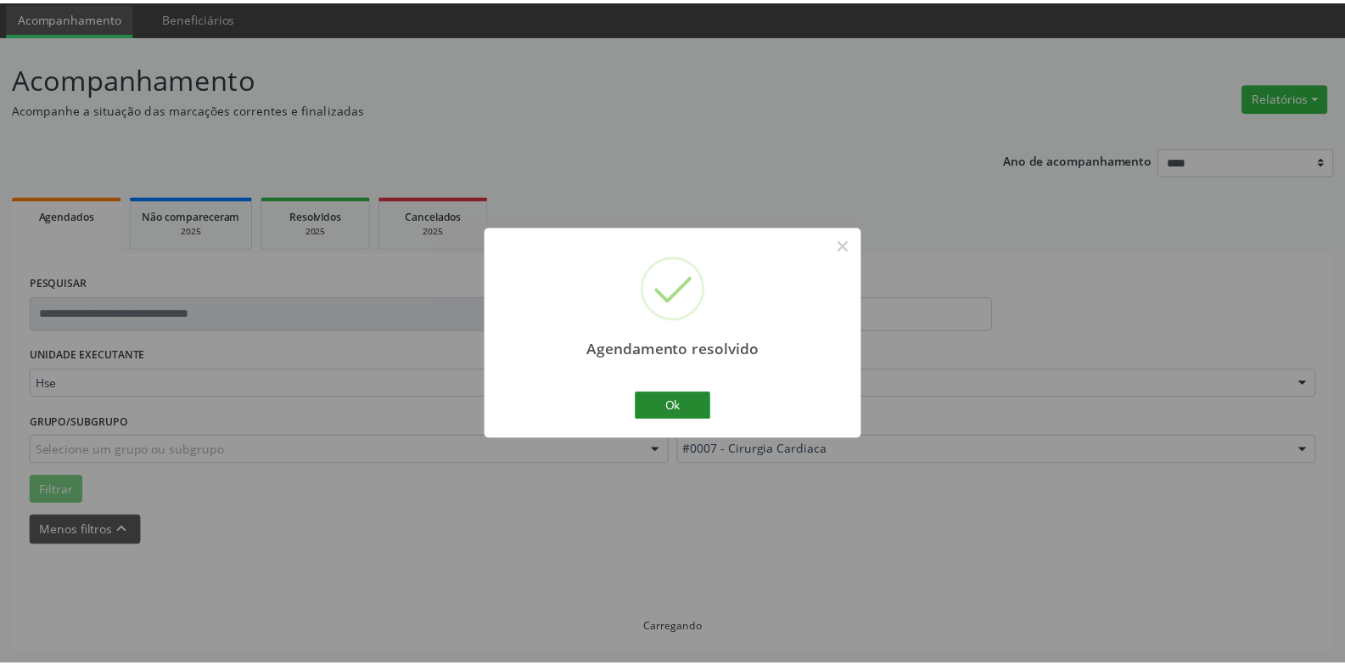
scroll to position [59, 0]
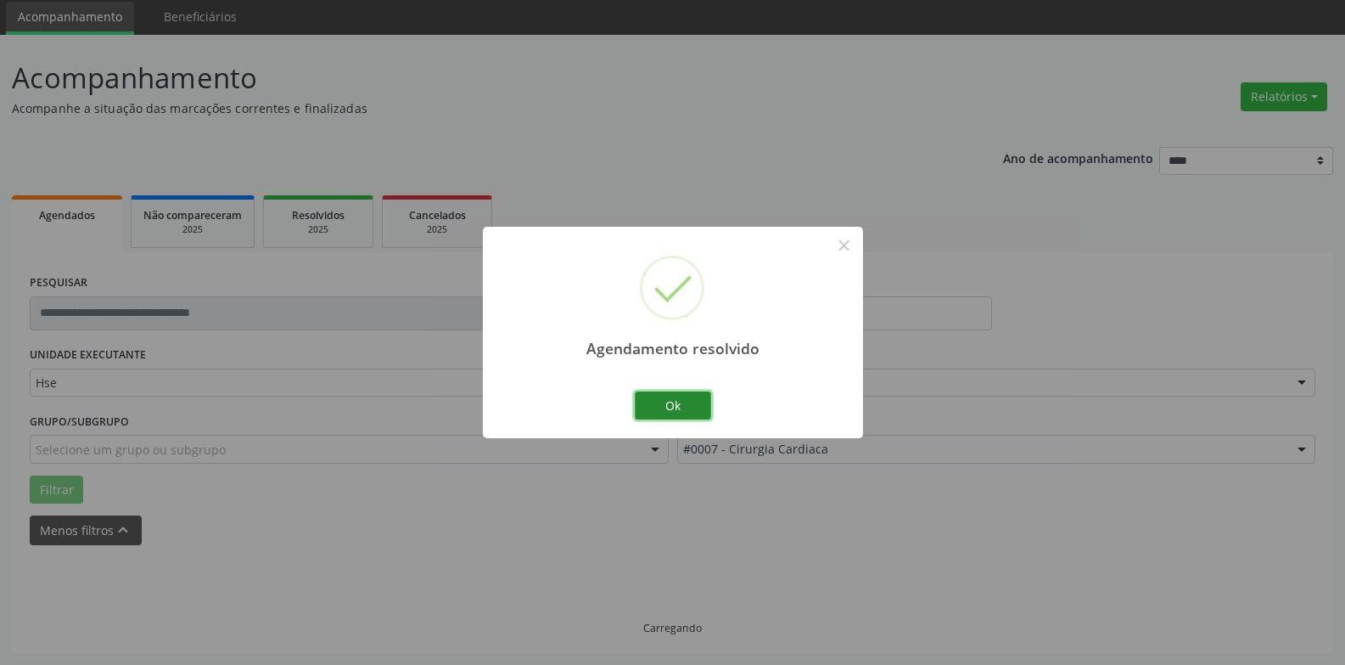
click at [671, 401] on button "Ok" at bounding box center [673, 405] width 76 height 29
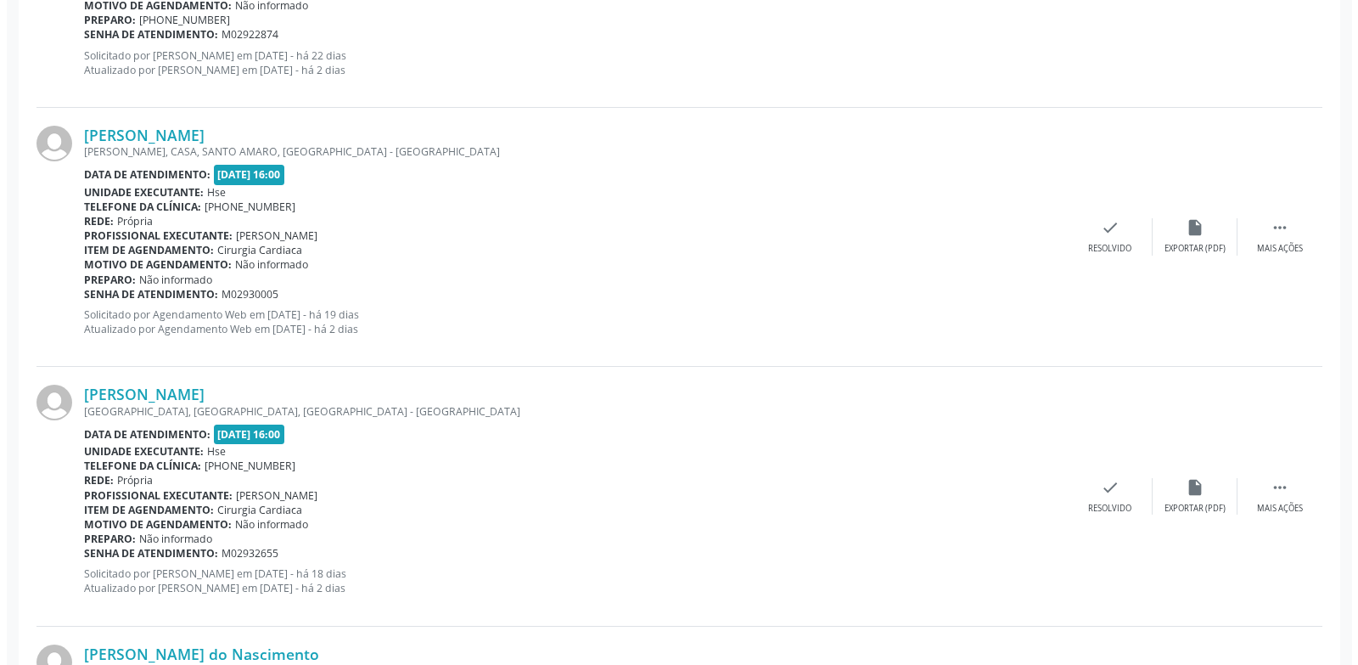
scroll to position [992, 0]
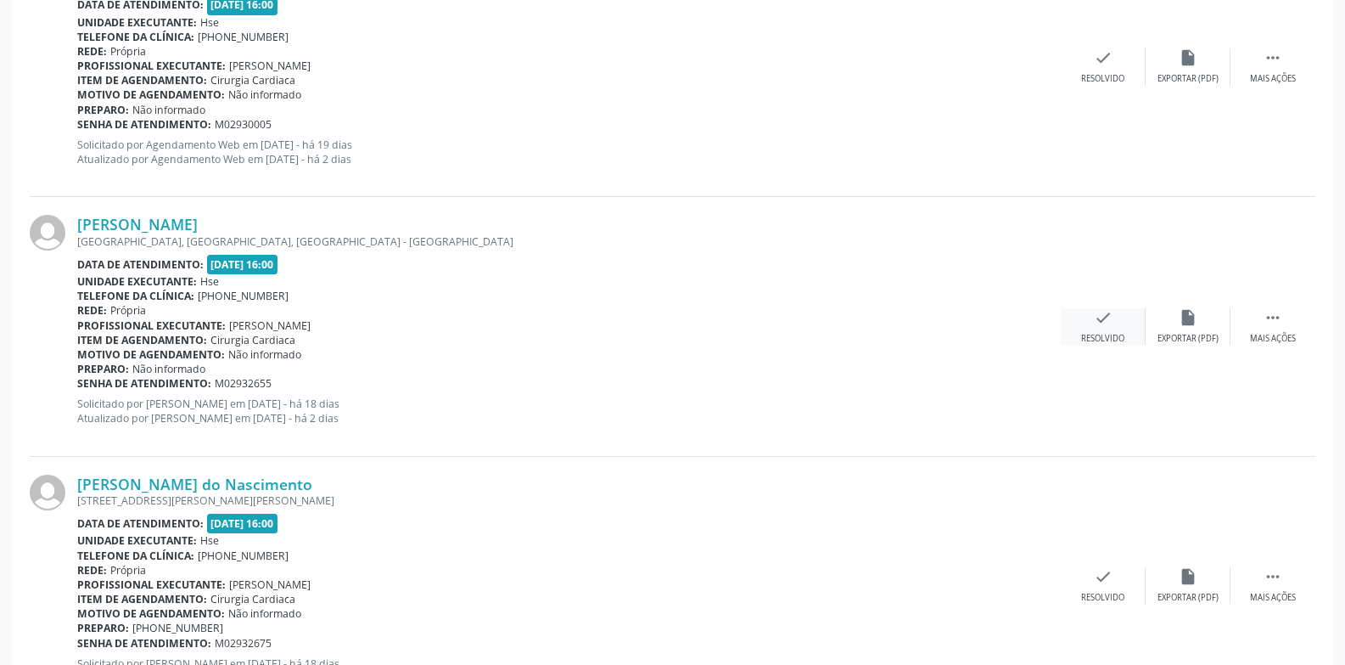
click at [1101, 324] on icon "check" at bounding box center [1103, 317] width 19 height 19
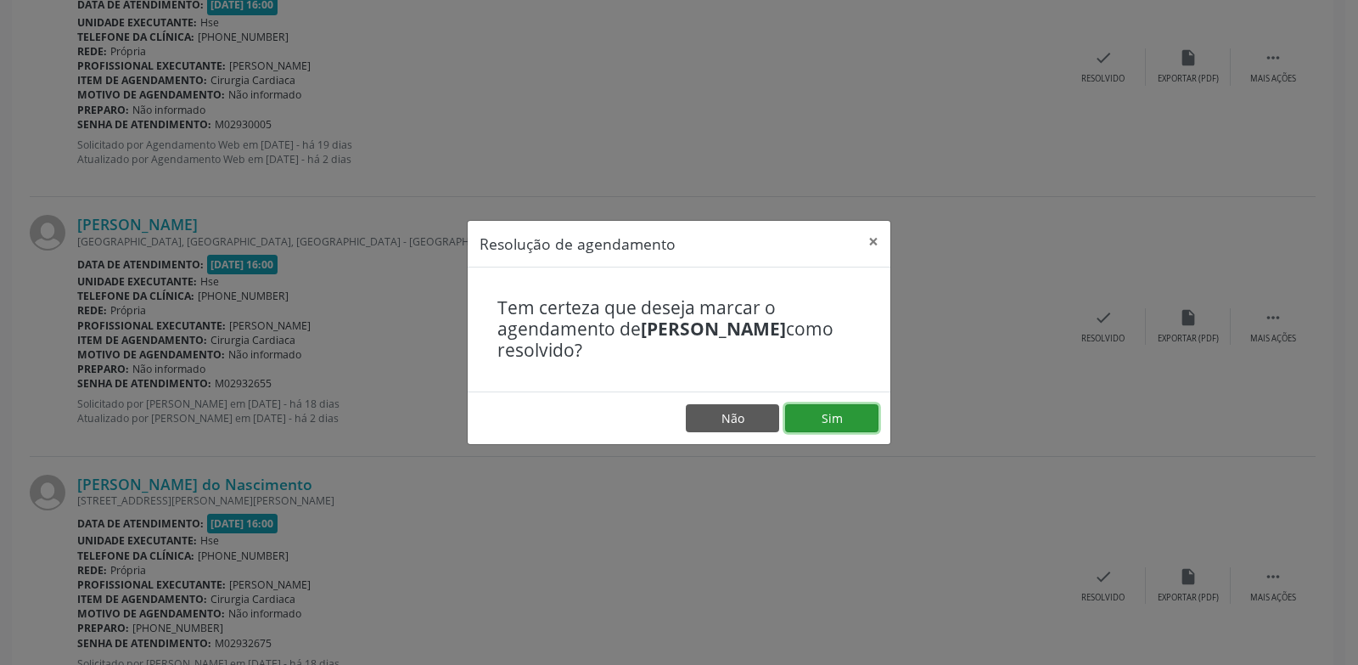
click at [847, 421] on button "Sim" at bounding box center [831, 418] width 93 height 29
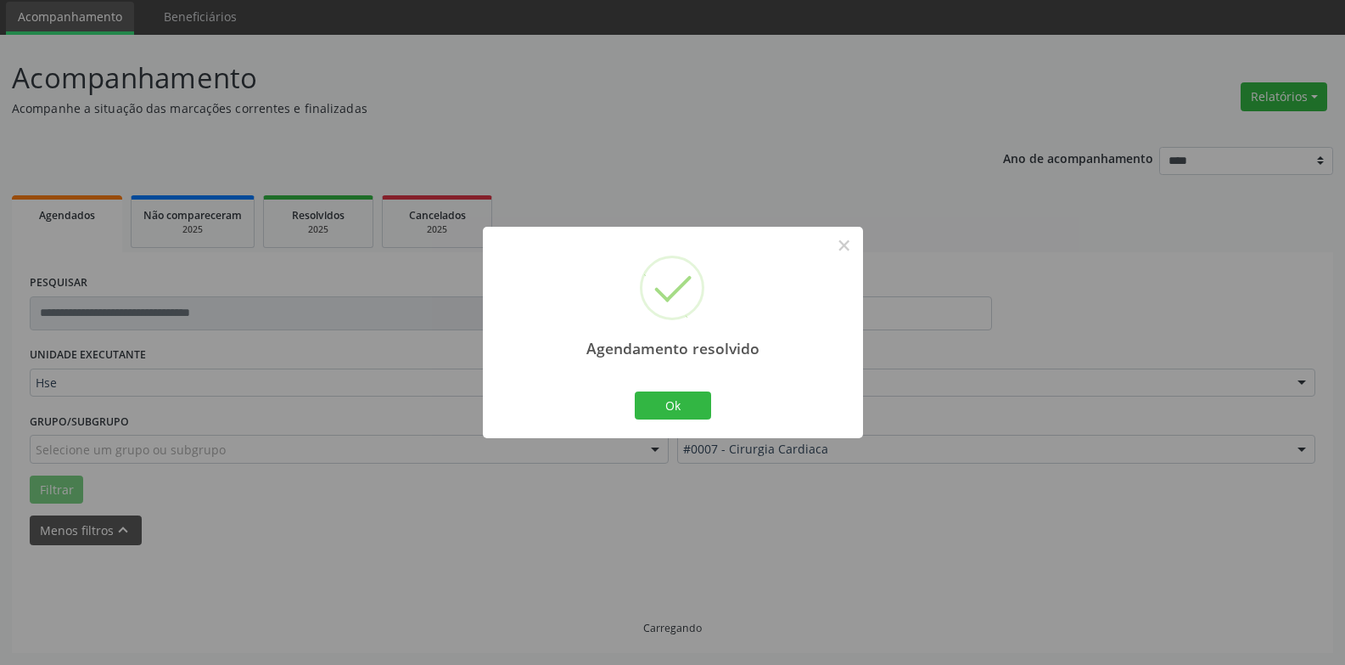
scroll to position [76, 0]
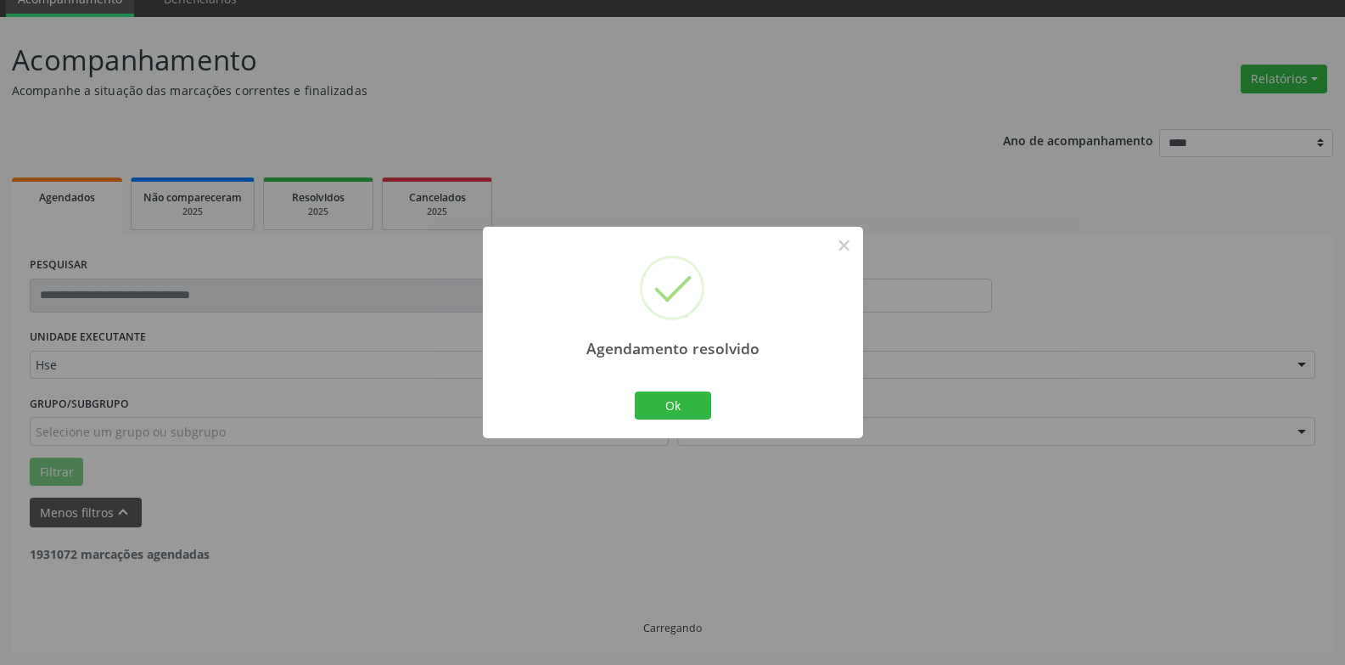
click at [712, 413] on div "Ok Cancel" at bounding box center [673, 405] width 84 height 36
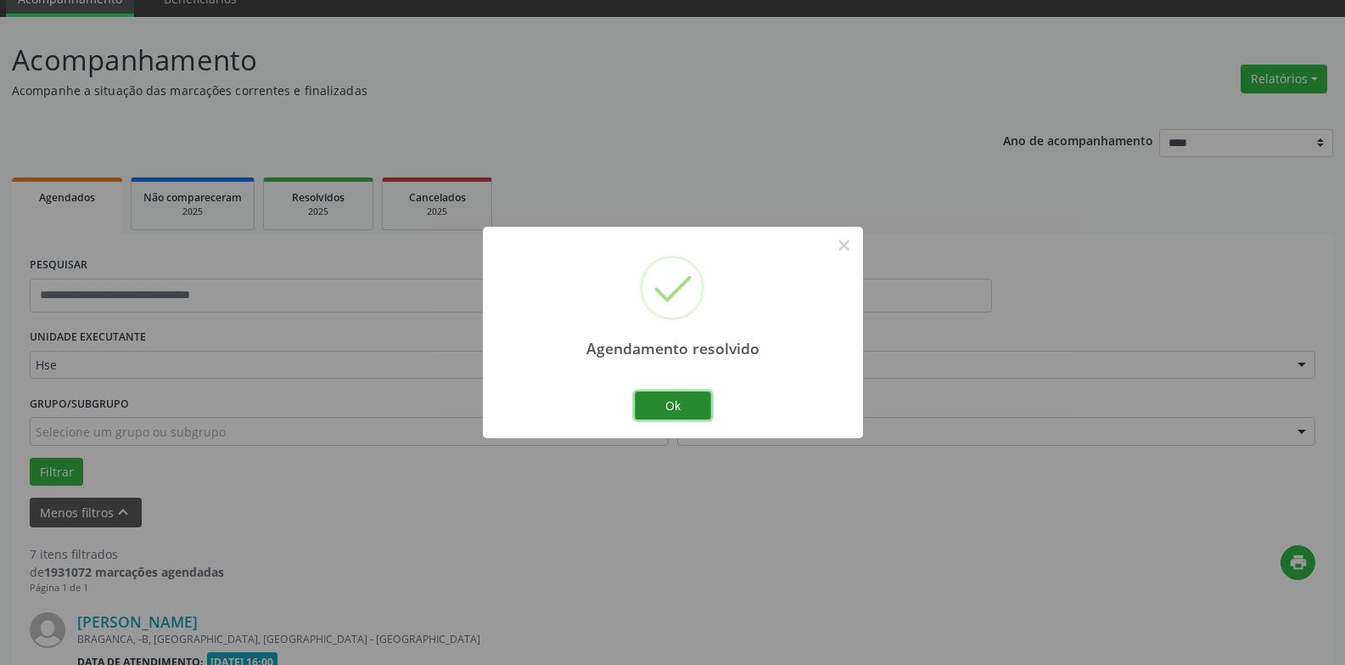
click at [701, 413] on button "Ok" at bounding box center [673, 405] width 76 height 29
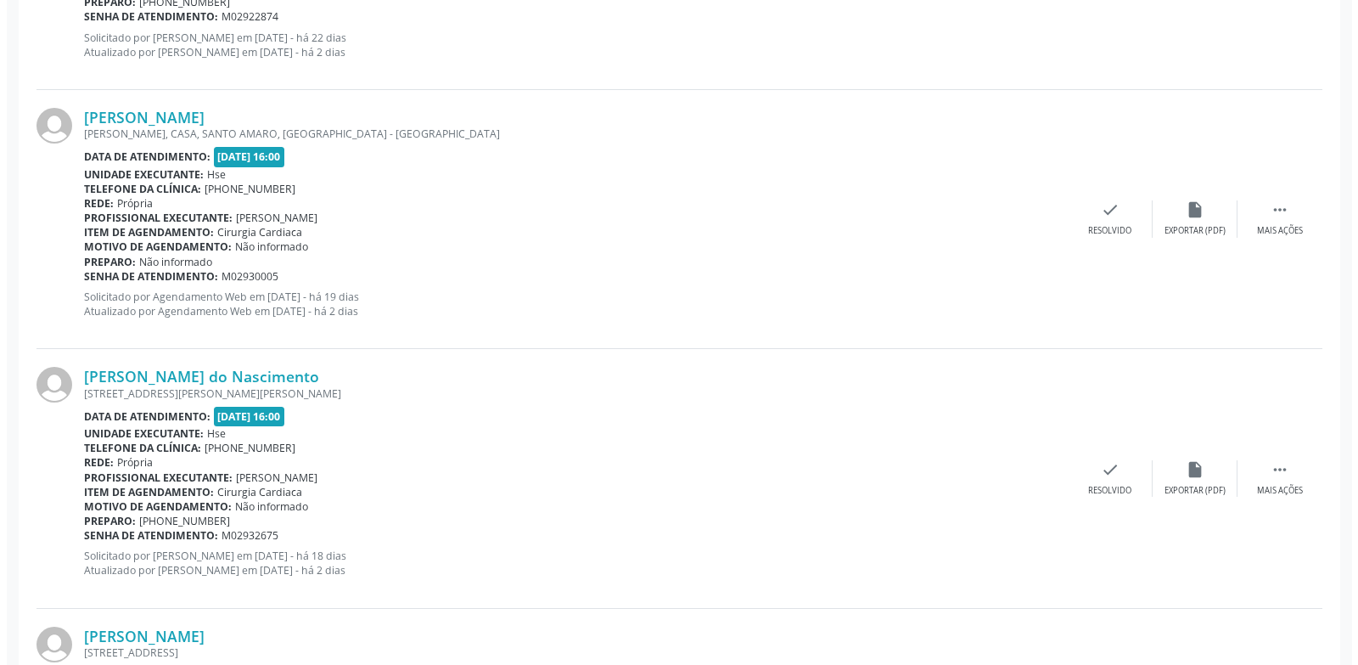
scroll to position [925, 0]
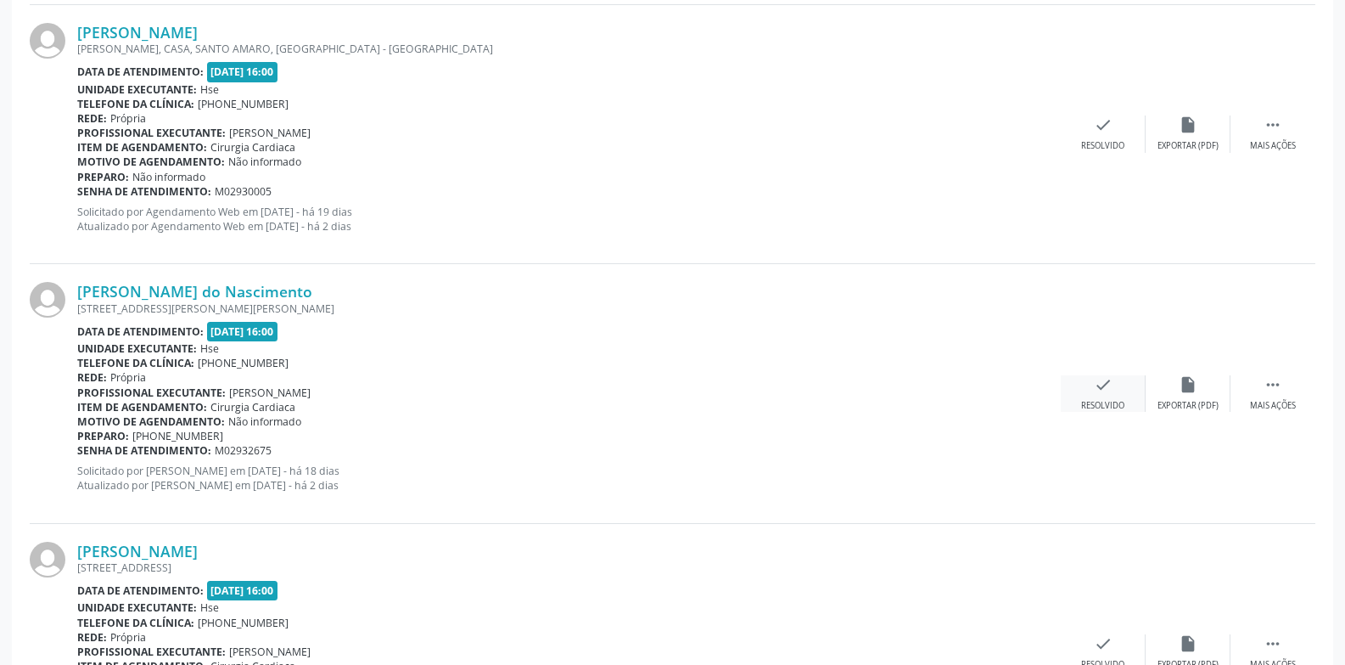
click at [1098, 395] on div "check Resolvido" at bounding box center [1103, 393] width 85 height 36
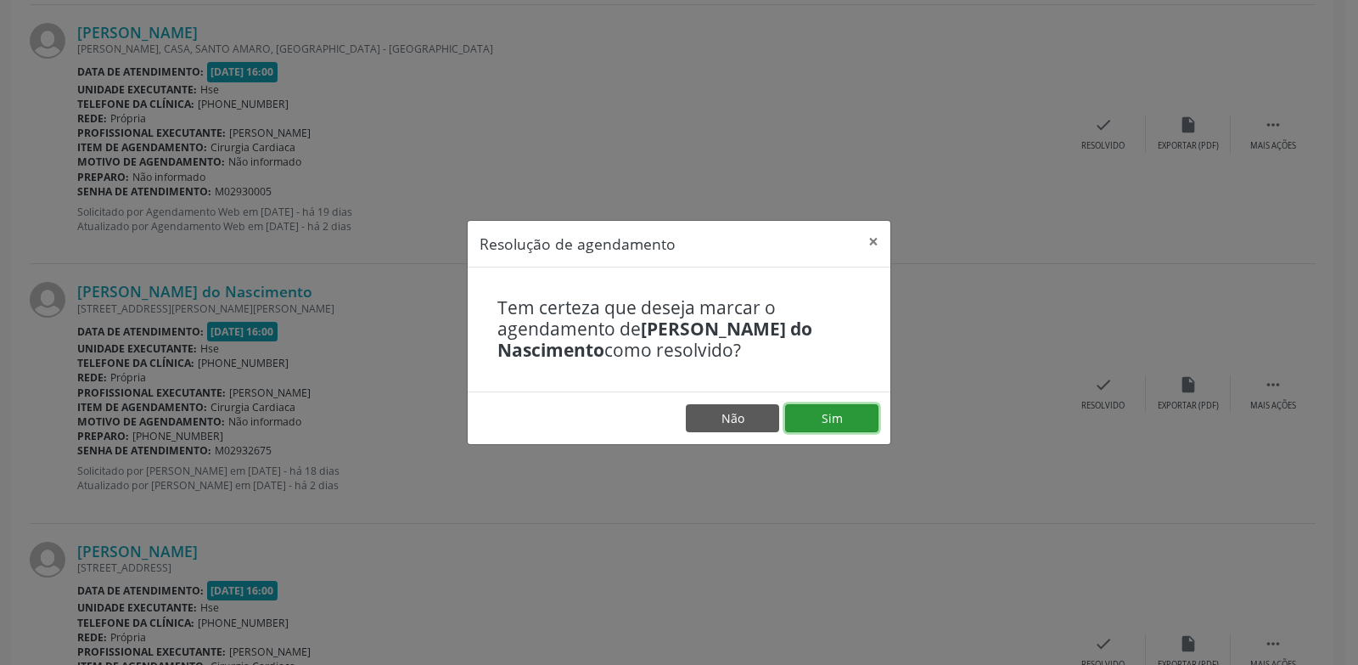
click at [854, 419] on button "Sim" at bounding box center [831, 418] width 93 height 29
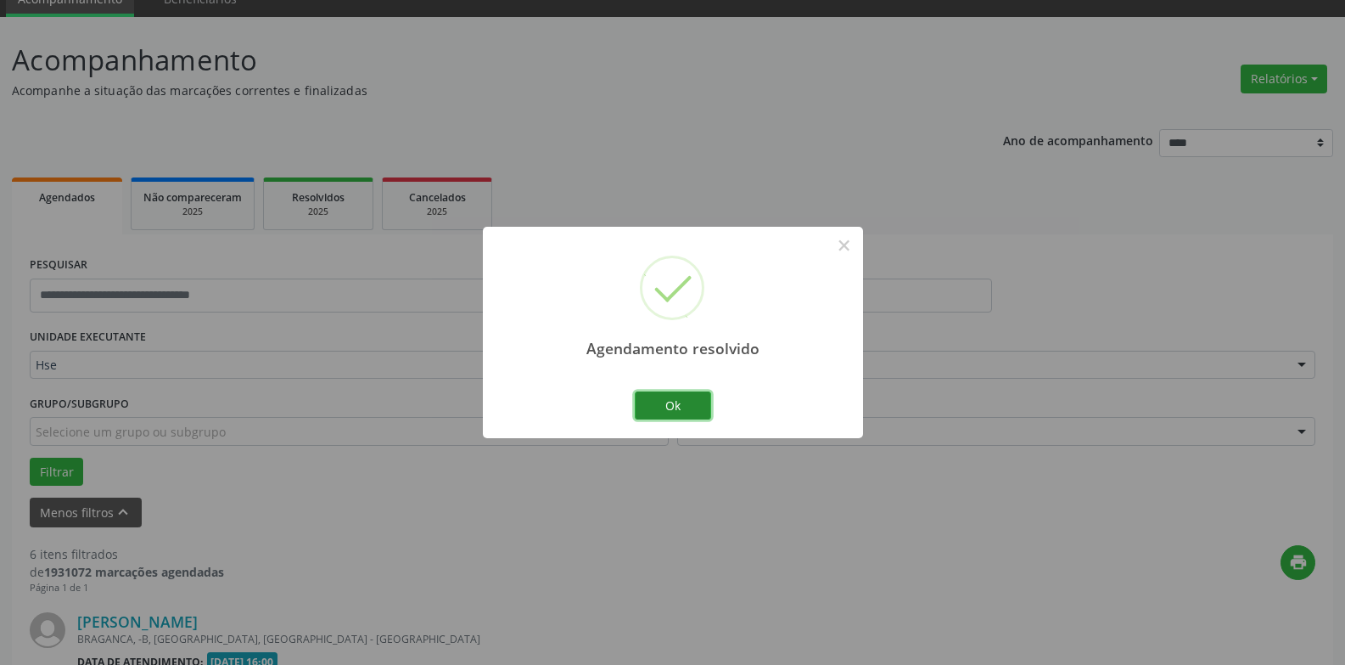
click at [673, 409] on button "Ok" at bounding box center [673, 405] width 76 height 29
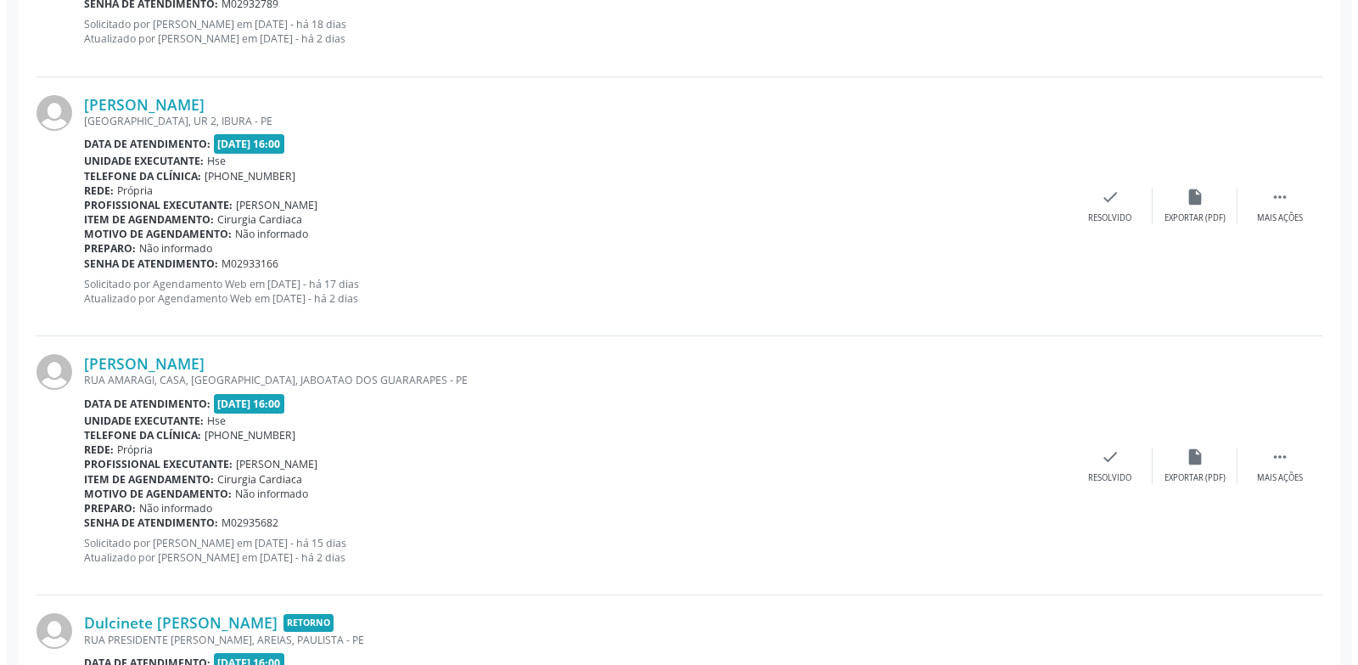
scroll to position [1337, 0]
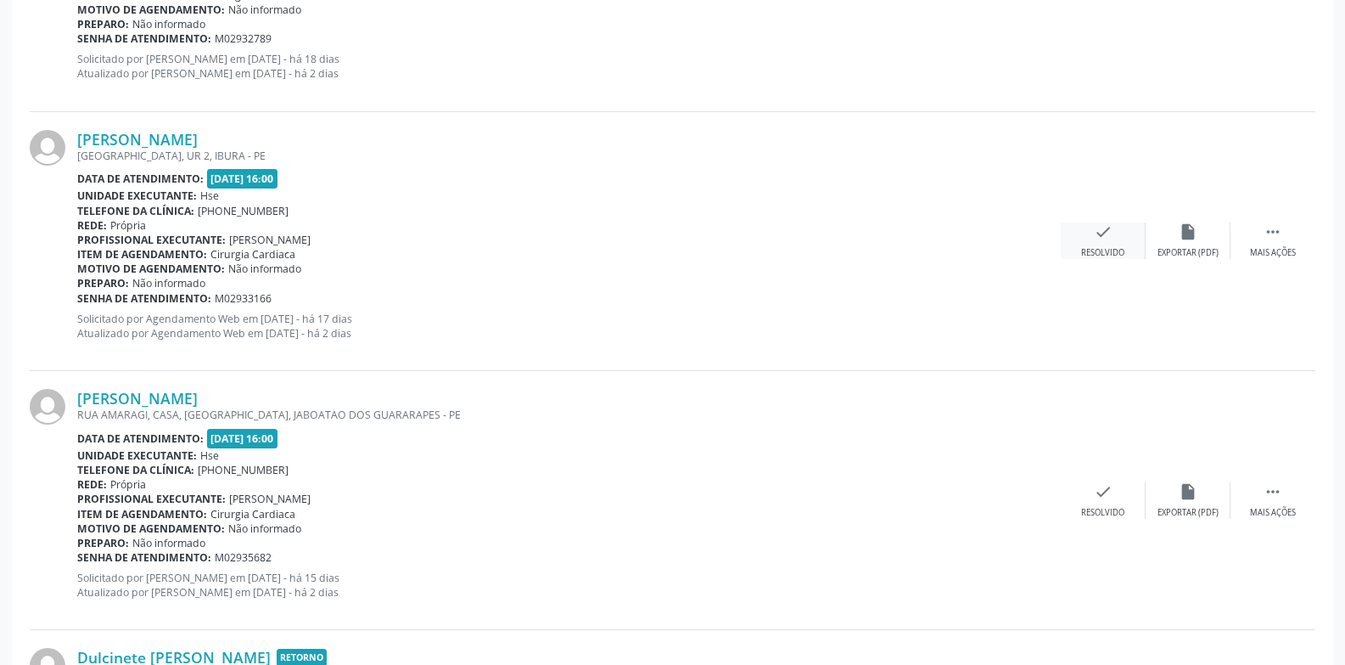
click at [1108, 241] on icon "check" at bounding box center [1103, 231] width 19 height 19
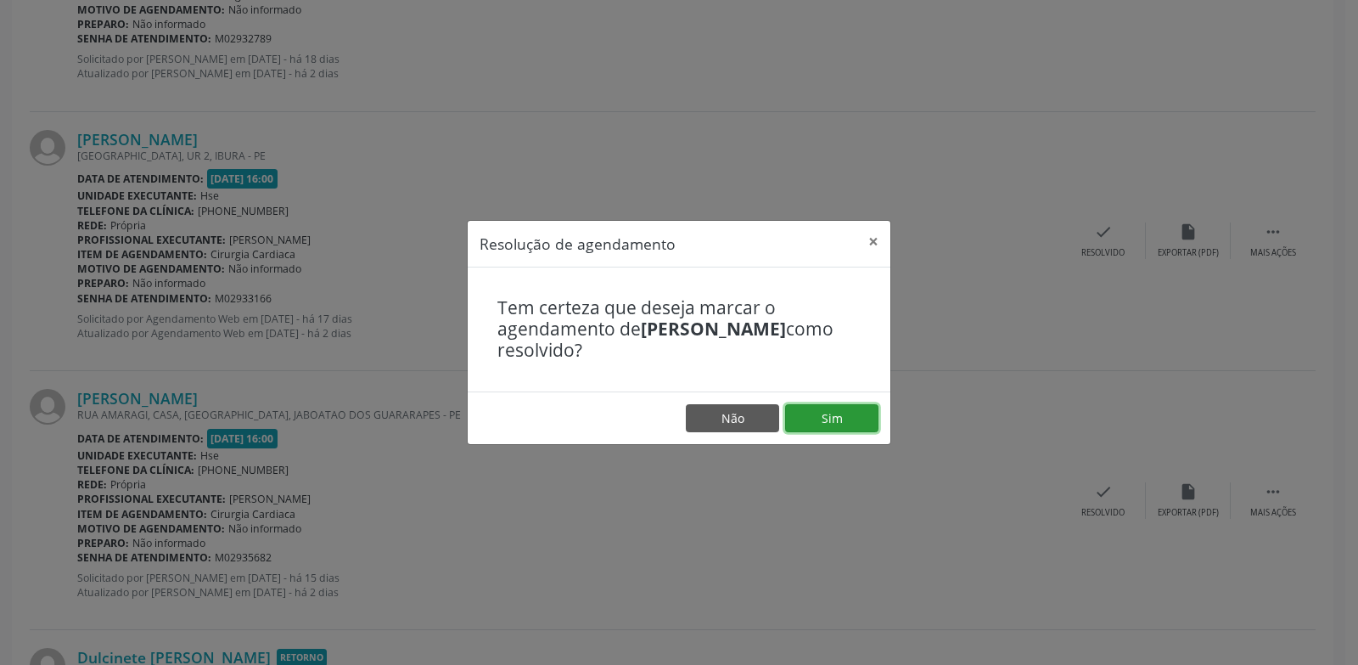
click at [855, 418] on button "Sim" at bounding box center [831, 418] width 93 height 29
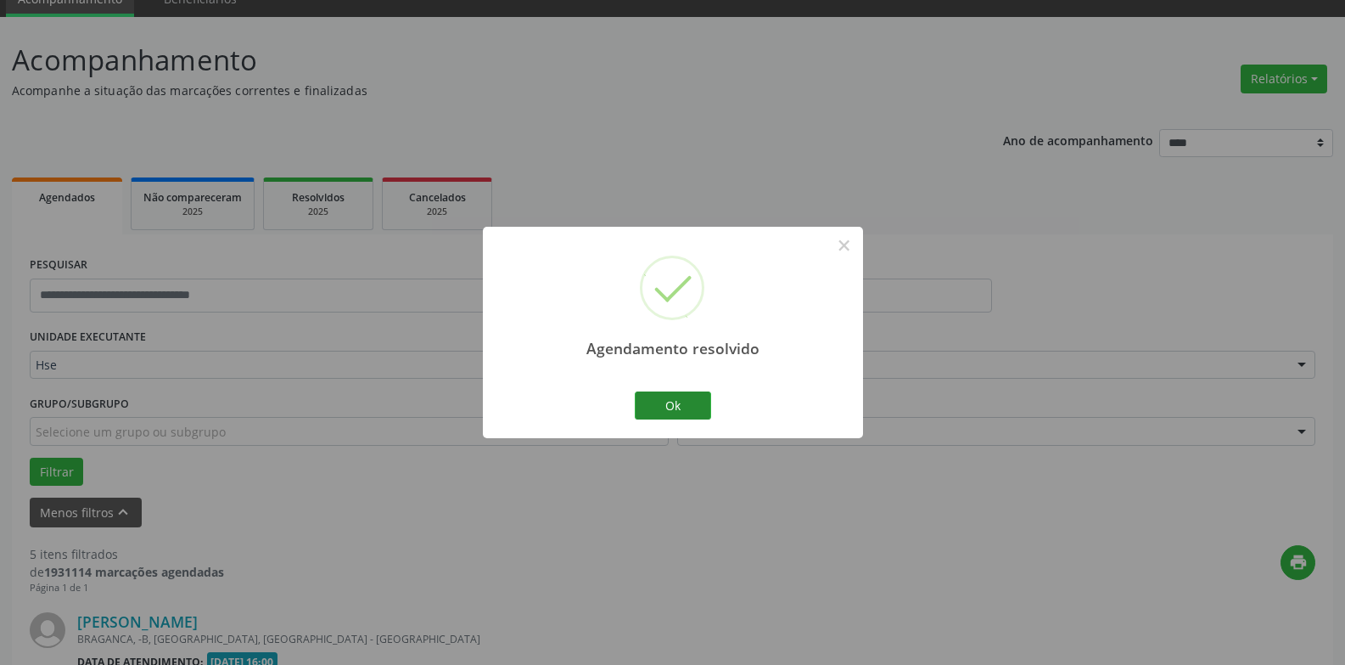
scroll to position [1331, 0]
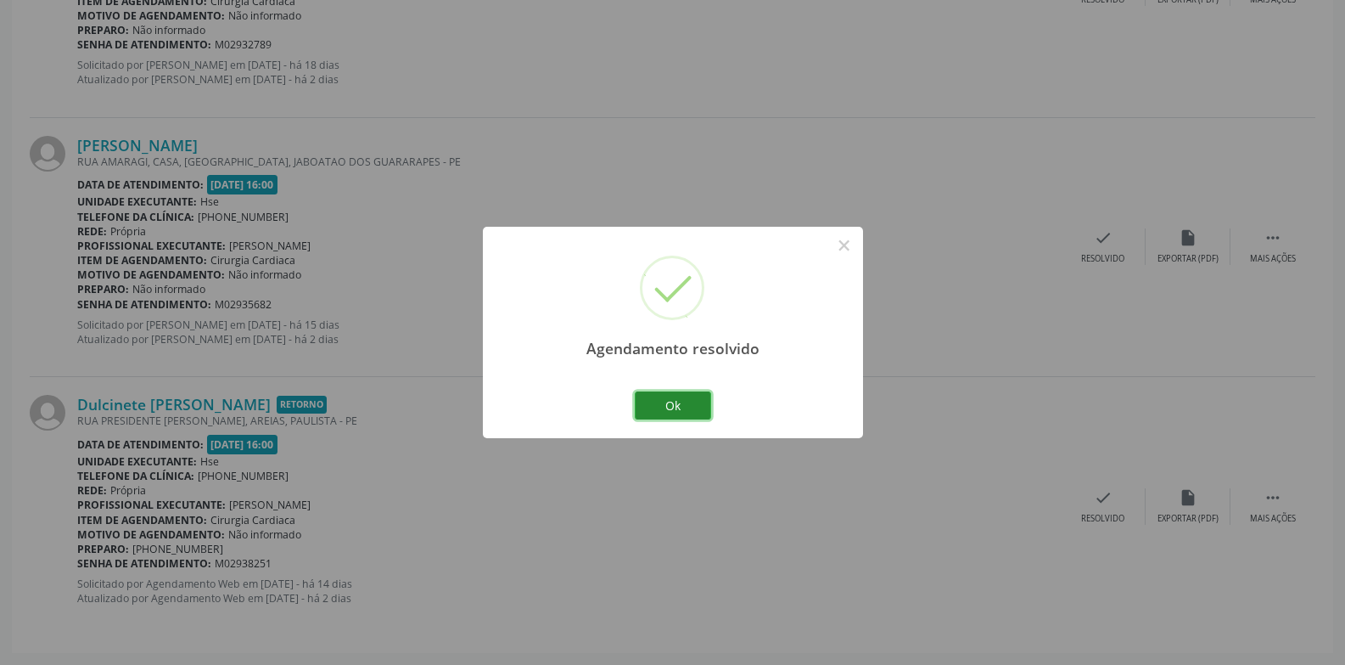
click at [662, 409] on button "Ok" at bounding box center [673, 405] width 76 height 29
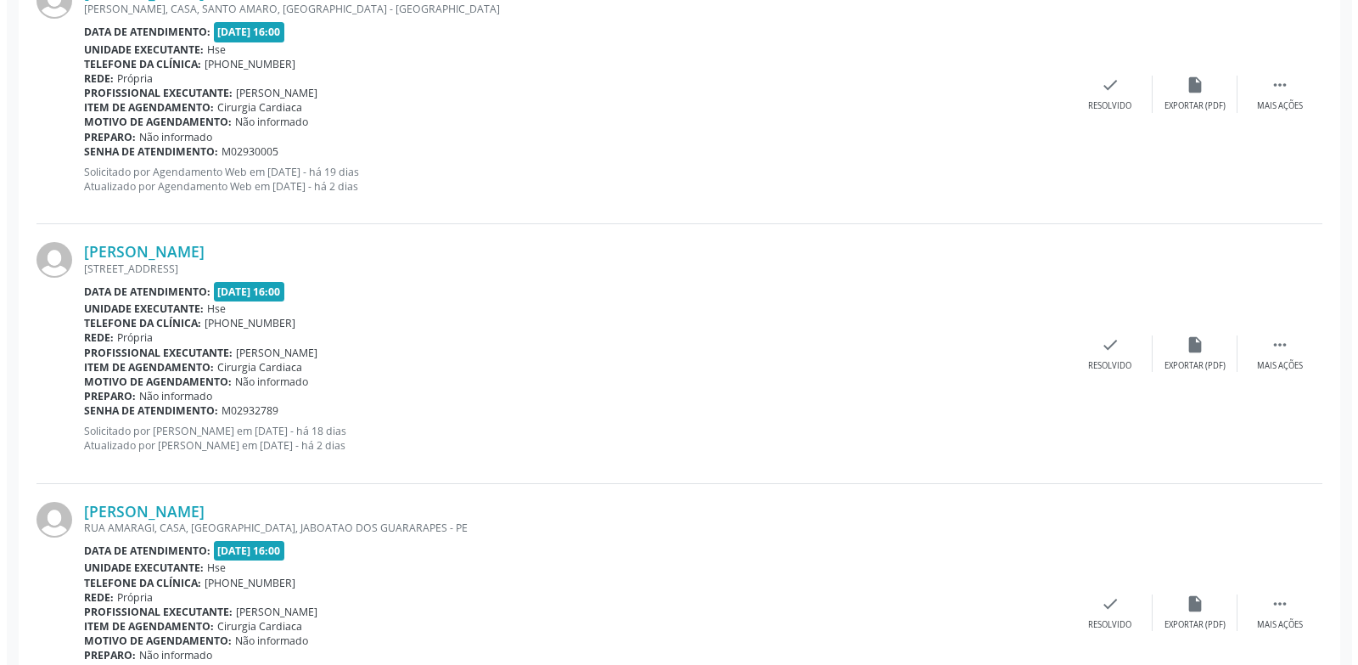
scroll to position [991, 0]
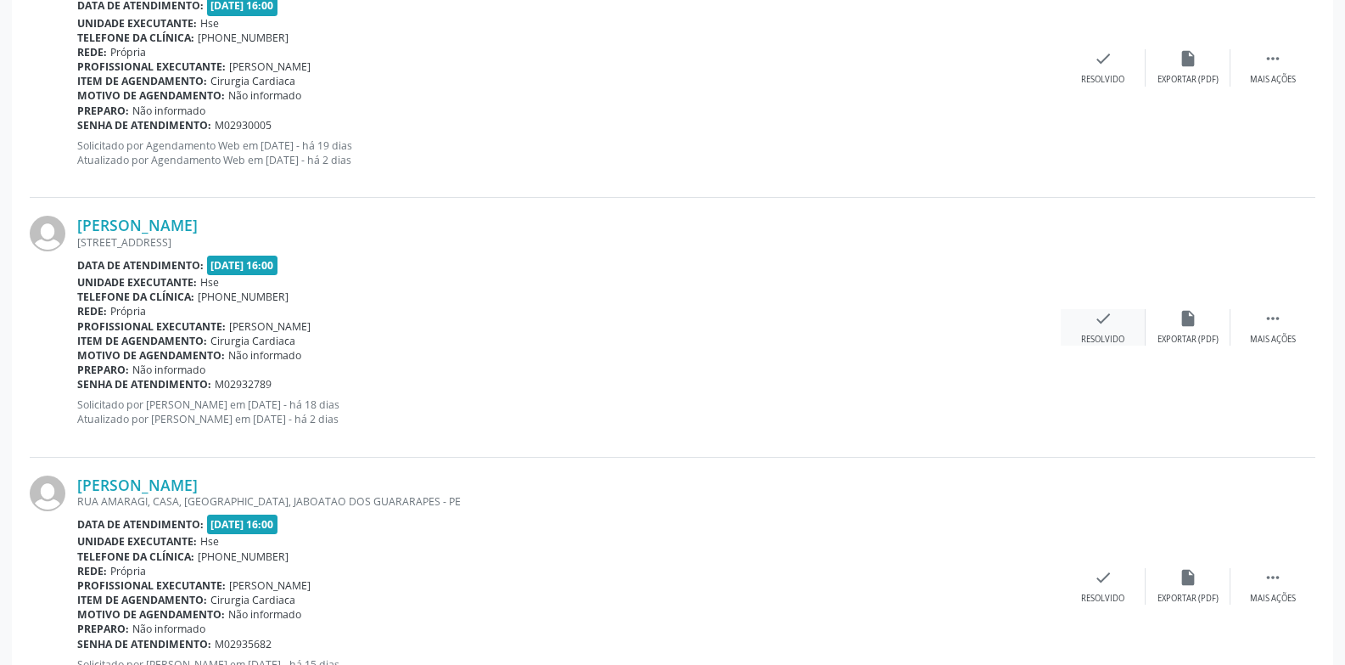
click at [1105, 335] on div "Resolvido" at bounding box center [1102, 340] width 43 height 12
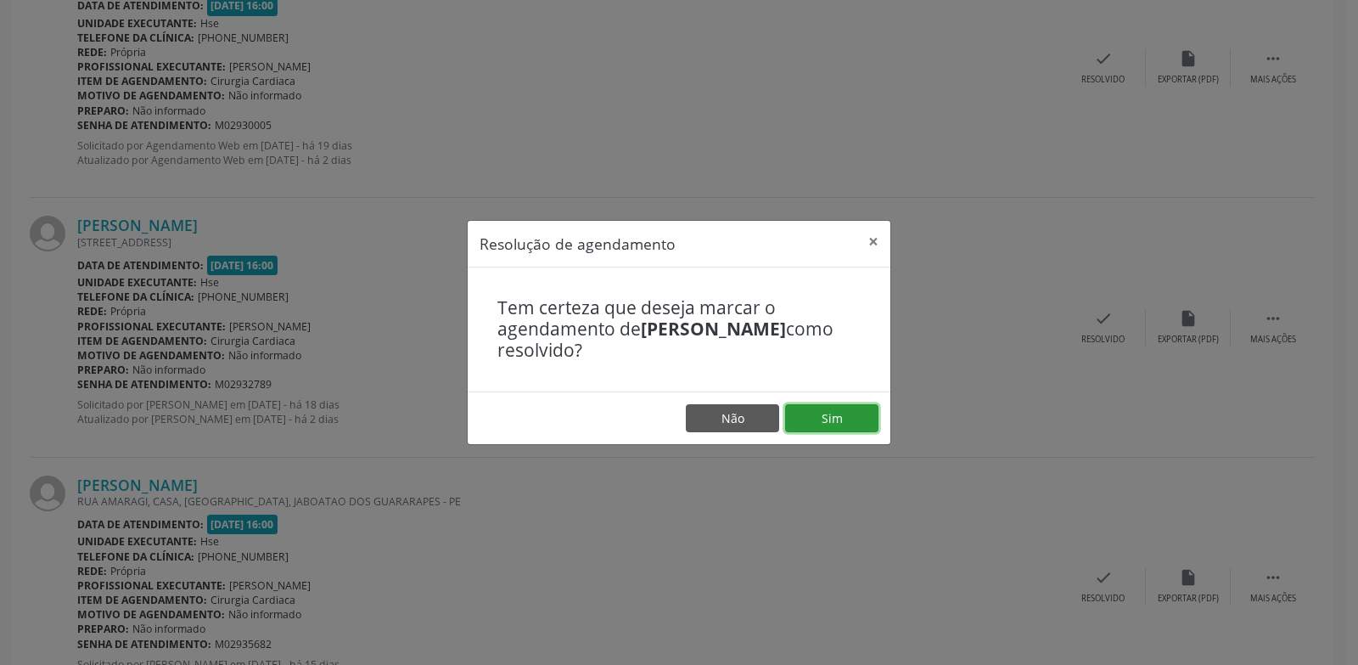
click at [856, 421] on button "Sim" at bounding box center [831, 418] width 93 height 29
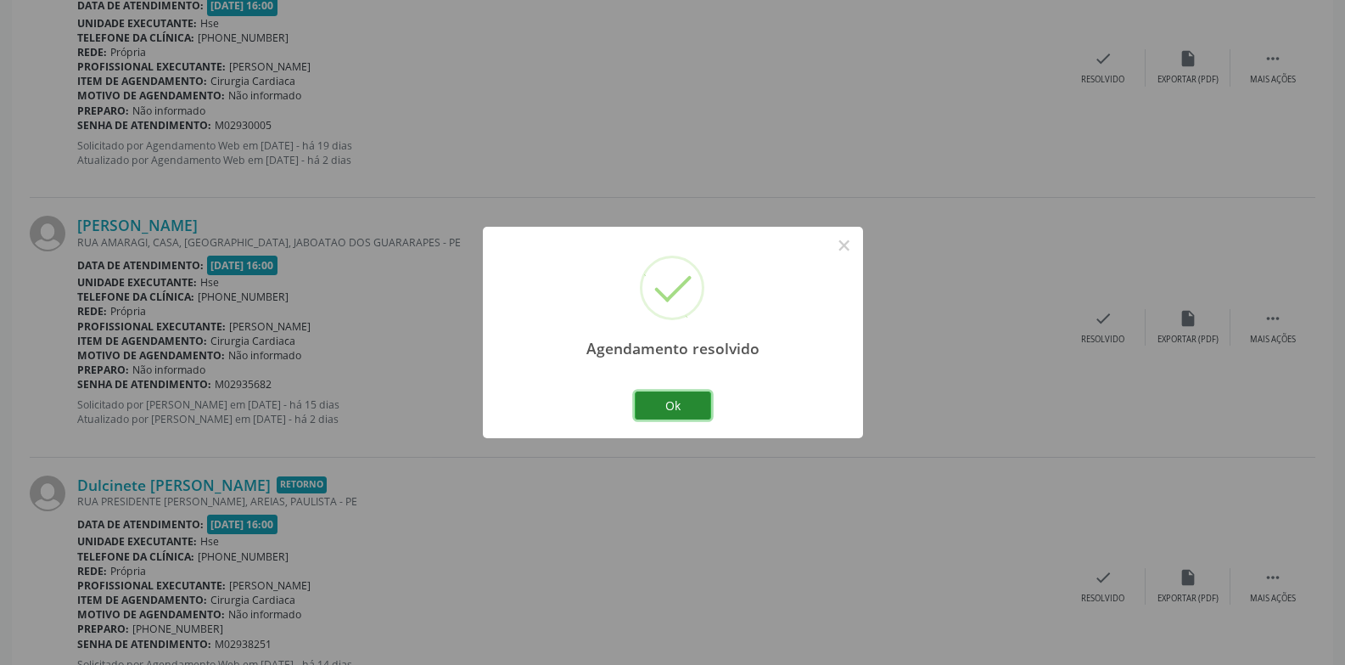
click at [697, 412] on button "Ok" at bounding box center [673, 405] width 76 height 29
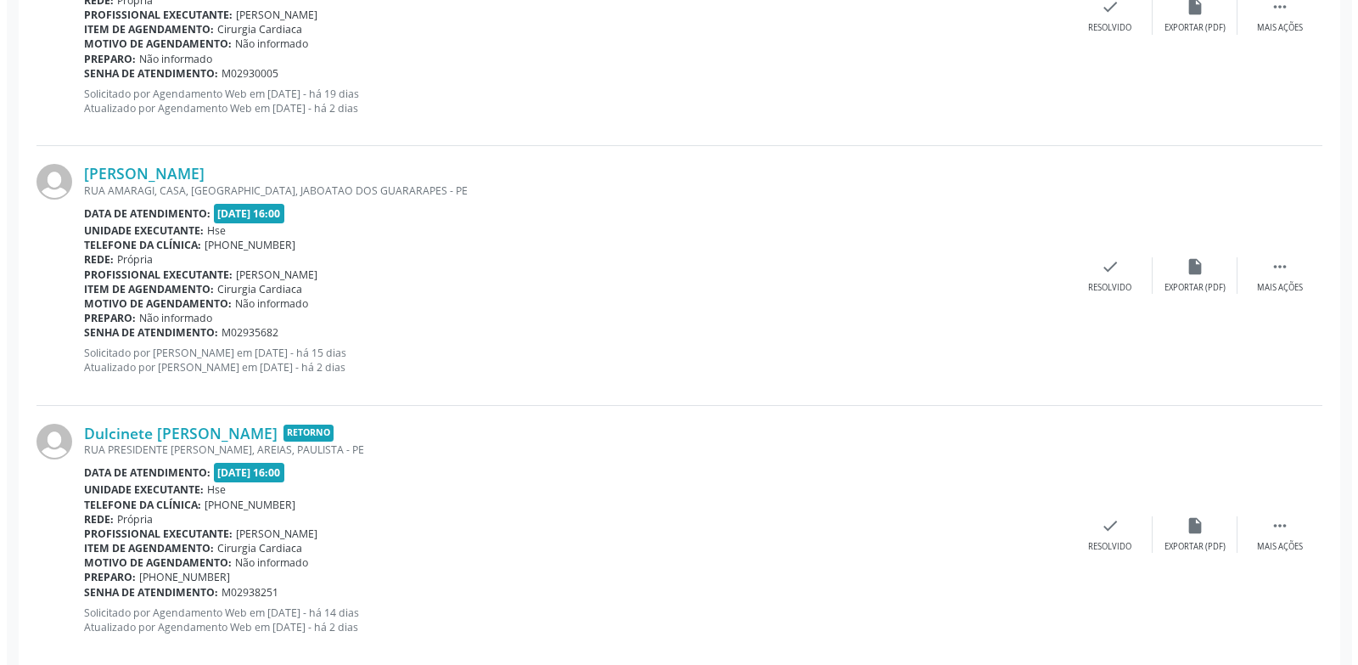
scroll to position [1072, 0]
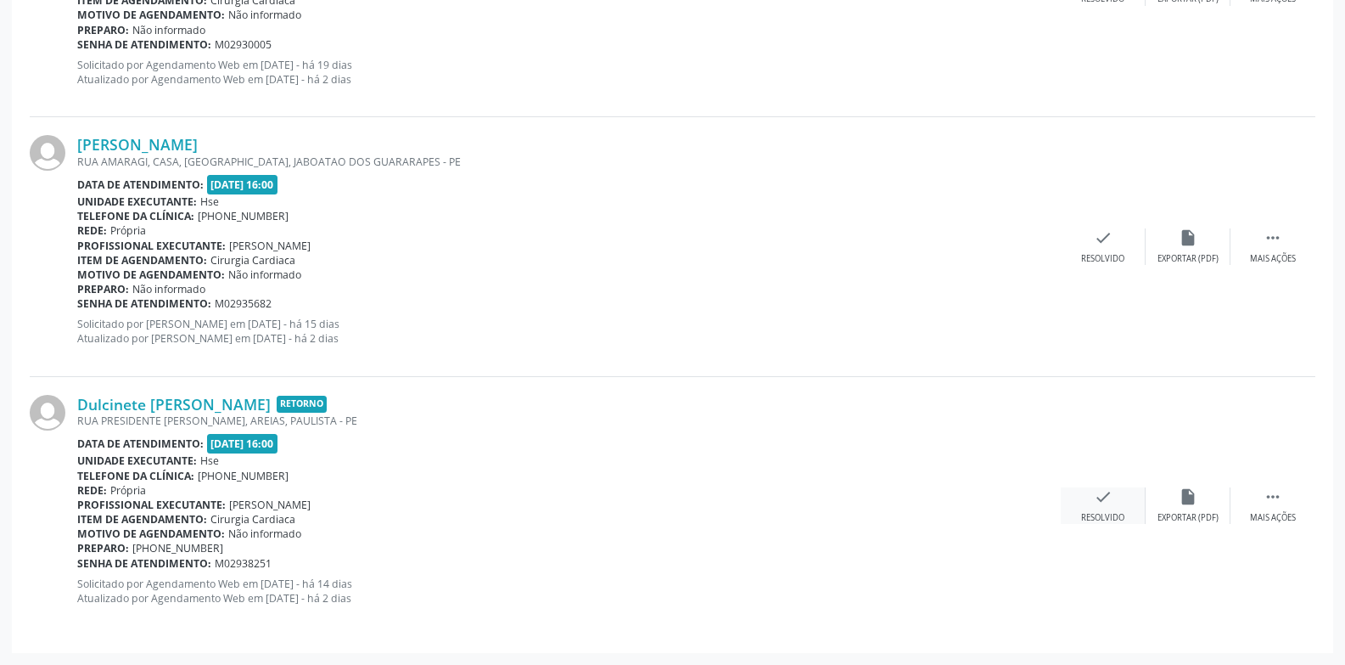
click at [1095, 497] on icon "check" at bounding box center [1103, 496] width 19 height 19
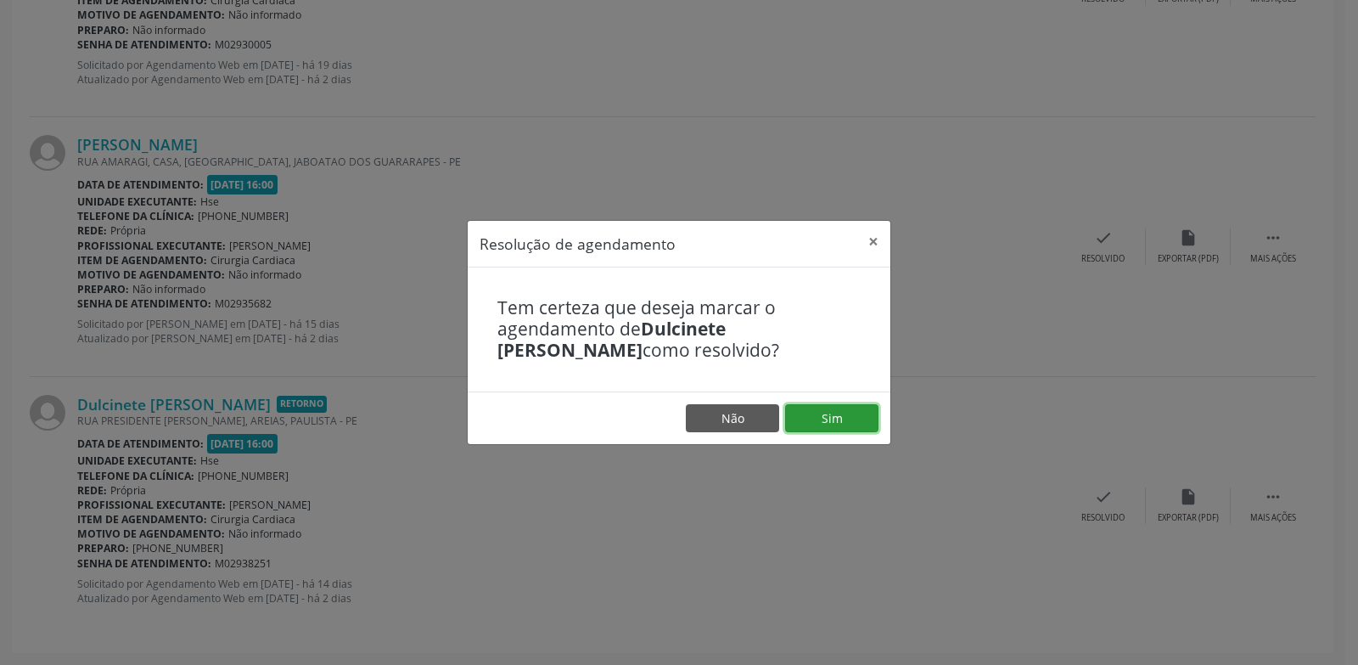
click at [838, 406] on button "Sim" at bounding box center [831, 418] width 93 height 29
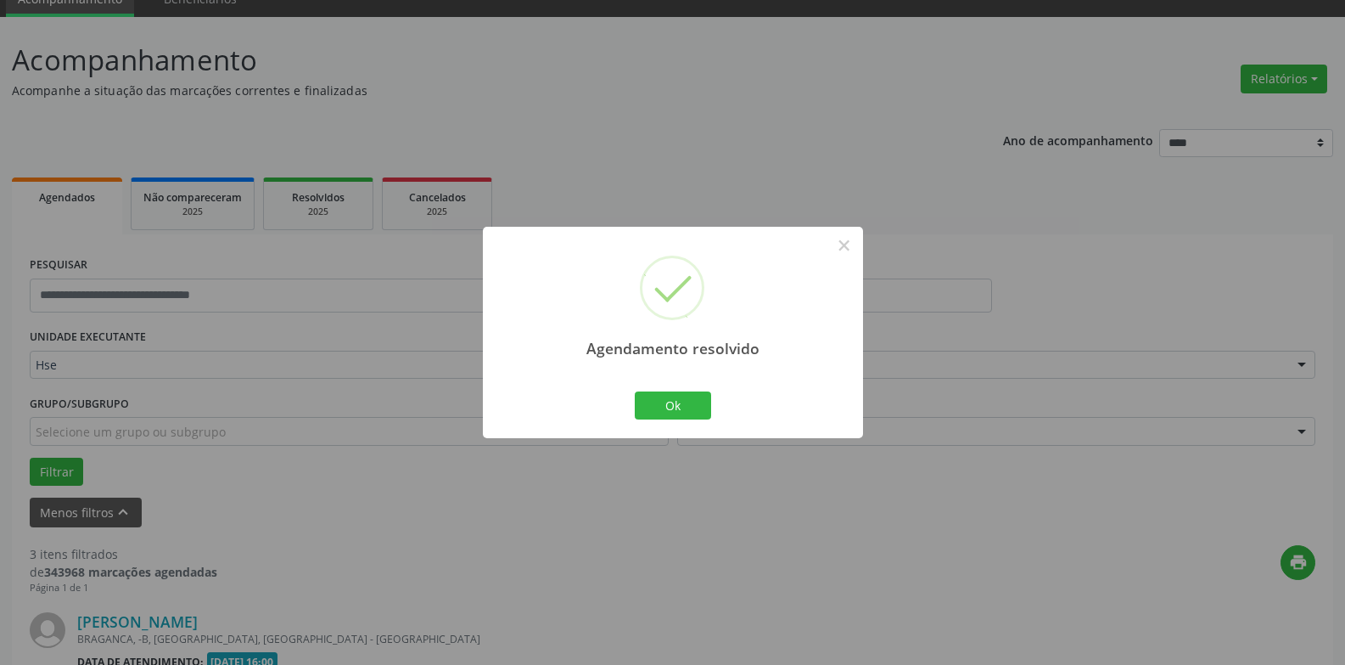
scroll to position [813, 0]
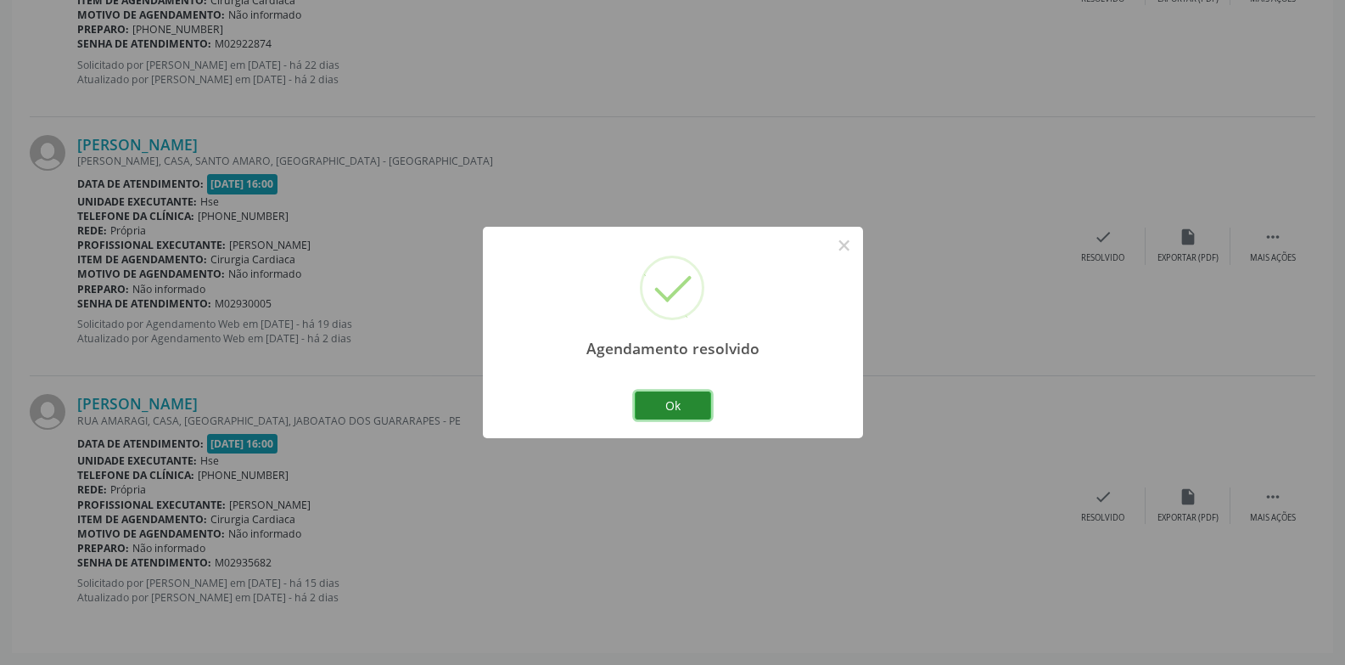
click at [661, 405] on button "Ok" at bounding box center [673, 405] width 76 height 29
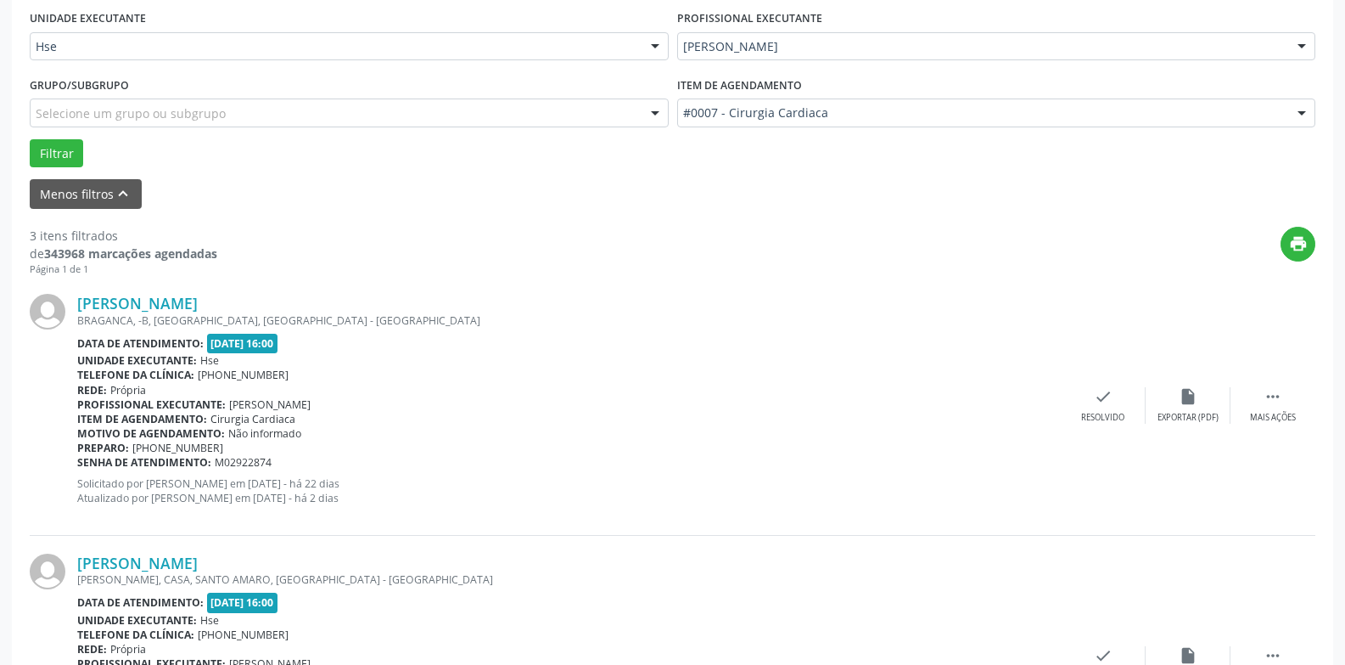
scroll to position [424, 0]
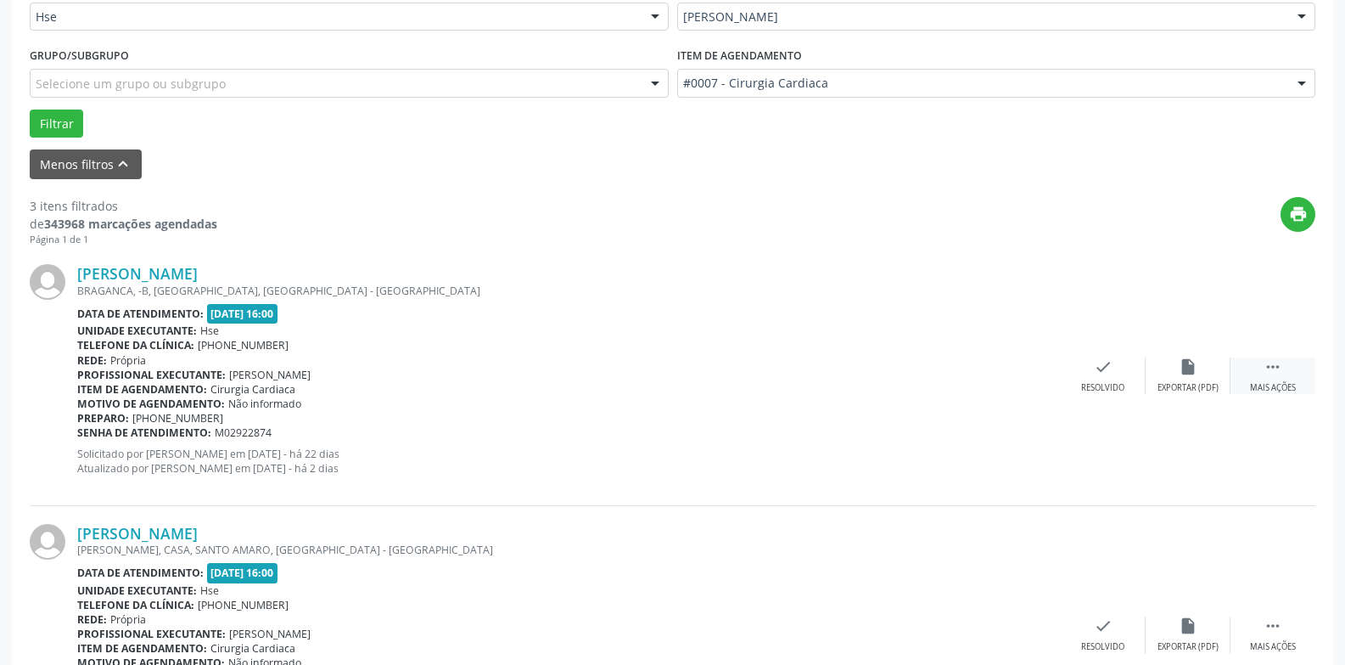
click at [1264, 379] on div " Mais ações" at bounding box center [1273, 375] width 85 height 36
click at [1185, 381] on div "alarm_off Não compareceu" at bounding box center [1188, 375] width 85 height 36
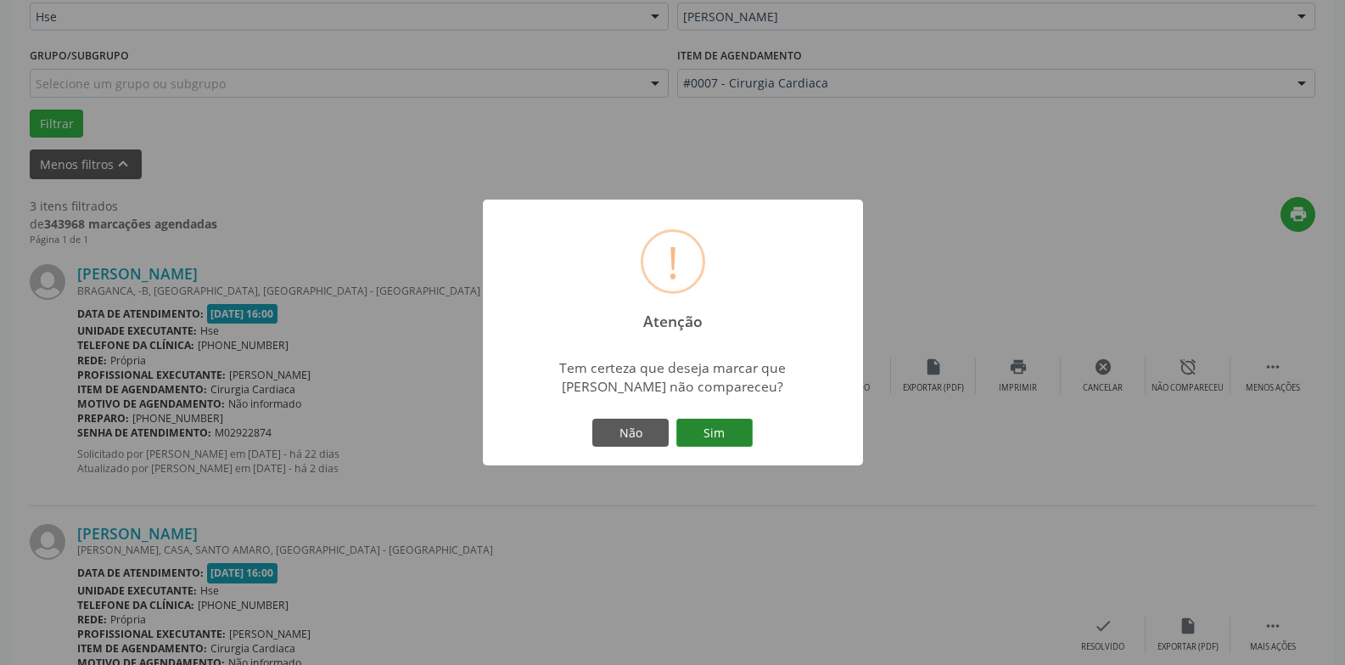
click at [722, 440] on button "Sim" at bounding box center [715, 432] width 76 height 29
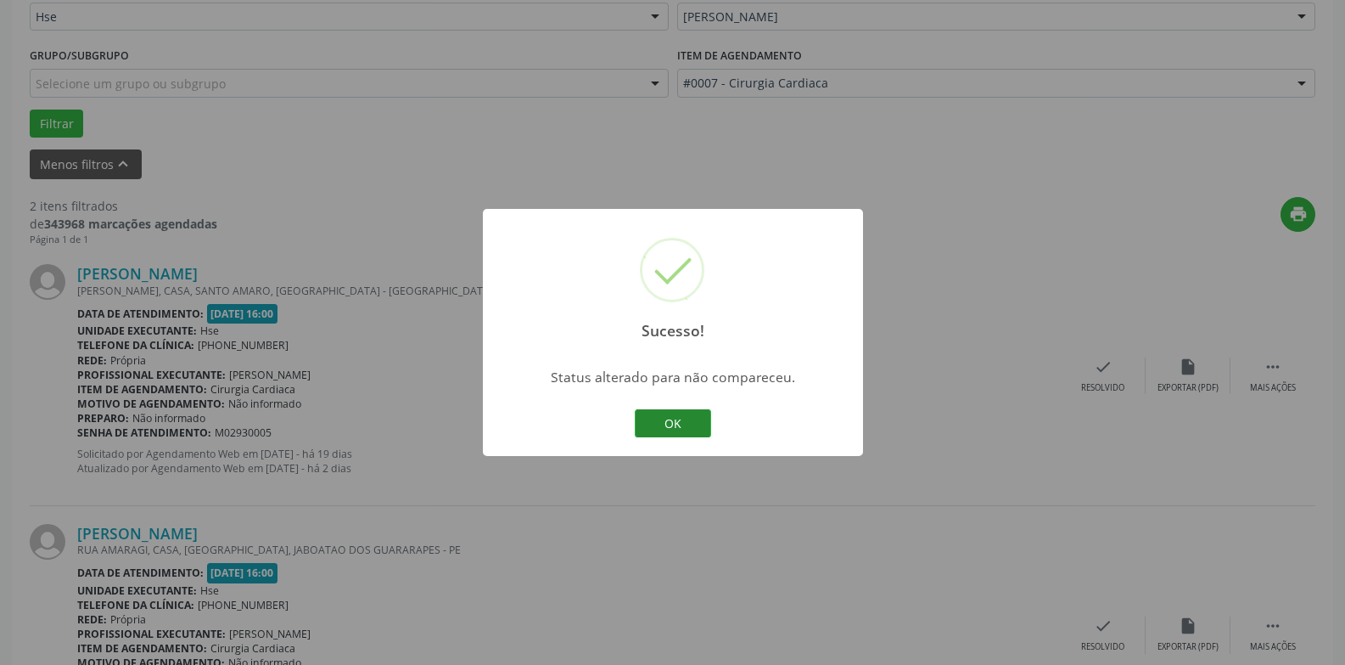
click at [687, 427] on button "OK" at bounding box center [673, 423] width 76 height 29
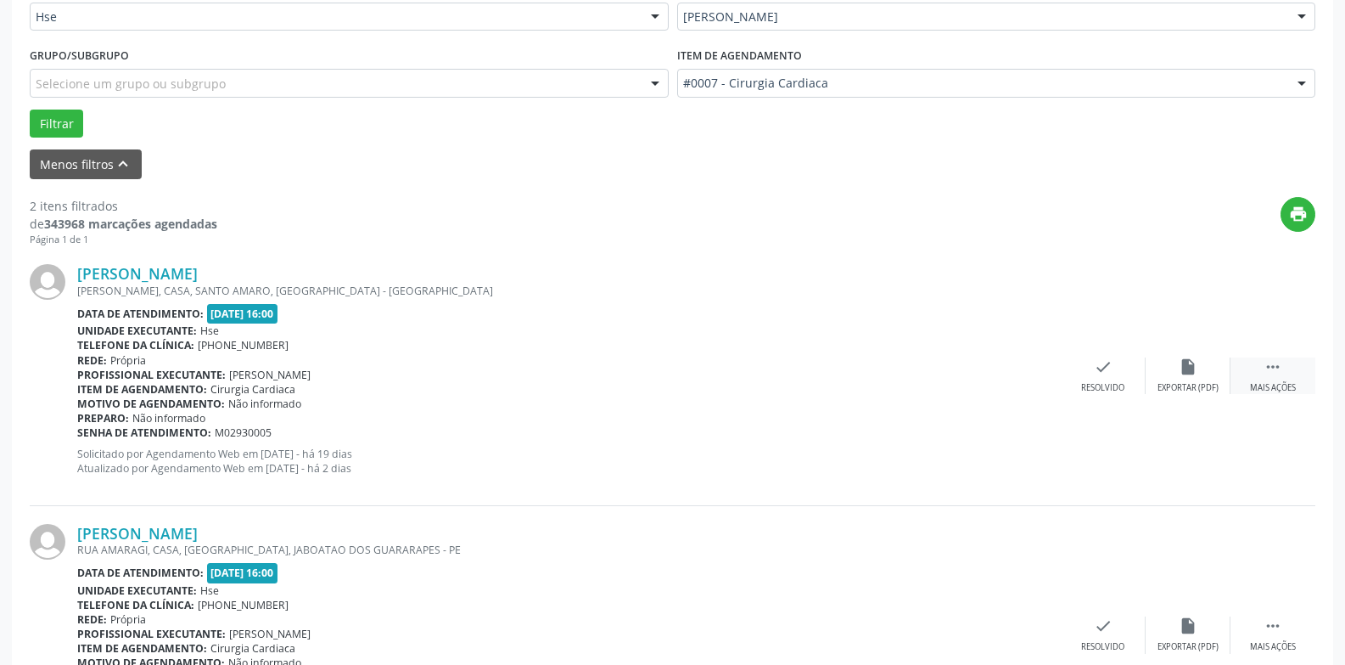
click at [1281, 376] on icon "" at bounding box center [1273, 366] width 19 height 19
click at [1190, 378] on div "alarm_off Não compareceu" at bounding box center [1188, 375] width 85 height 36
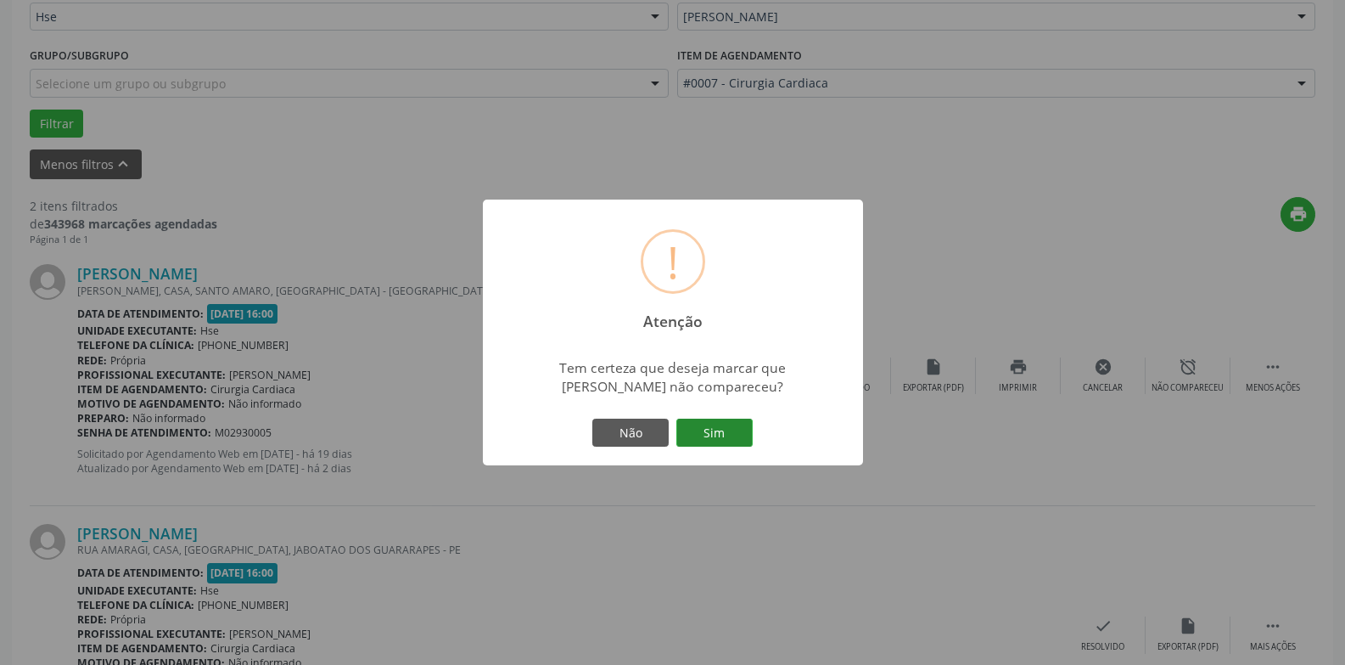
click at [726, 441] on button "Sim" at bounding box center [715, 432] width 76 height 29
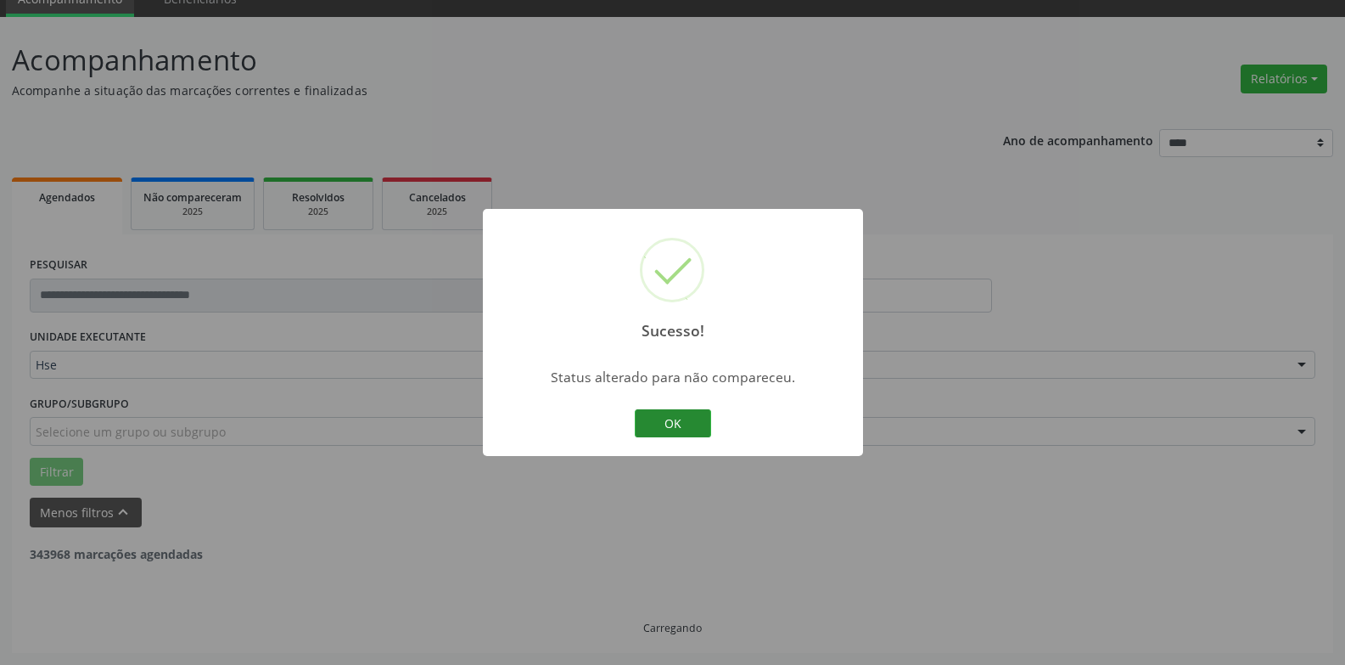
scroll to position [295, 0]
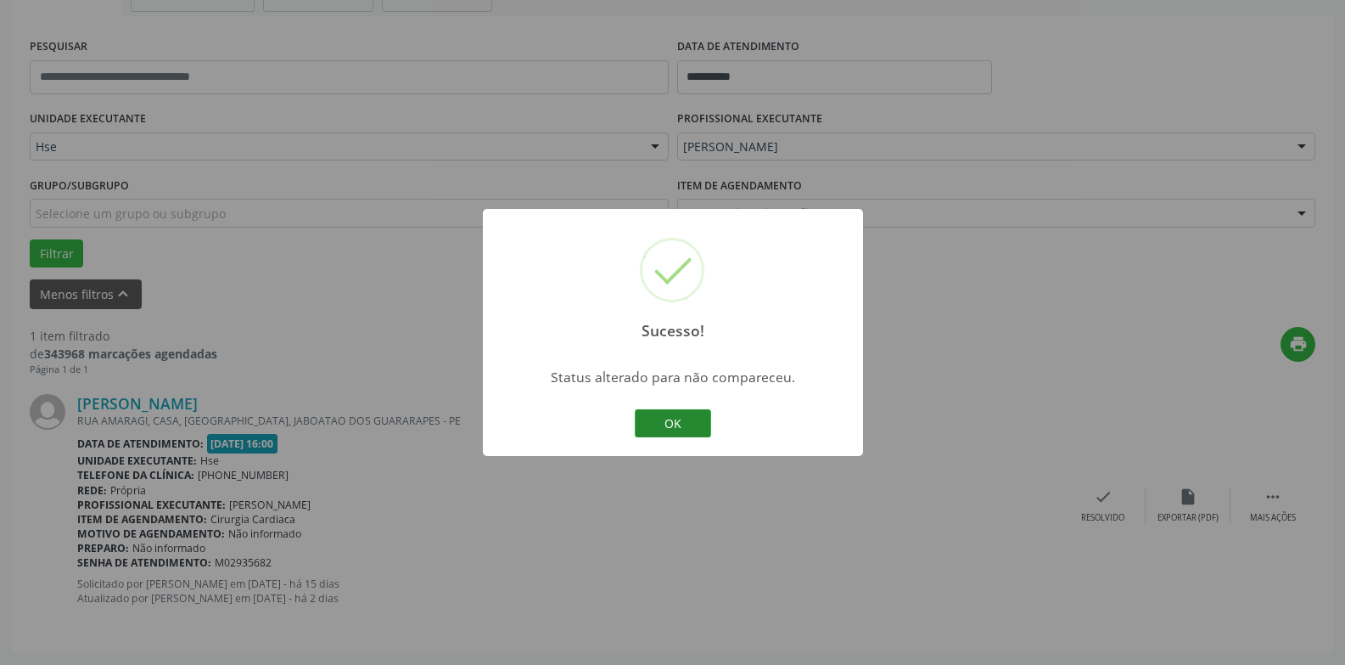
click at [682, 430] on button "OK" at bounding box center [673, 423] width 76 height 29
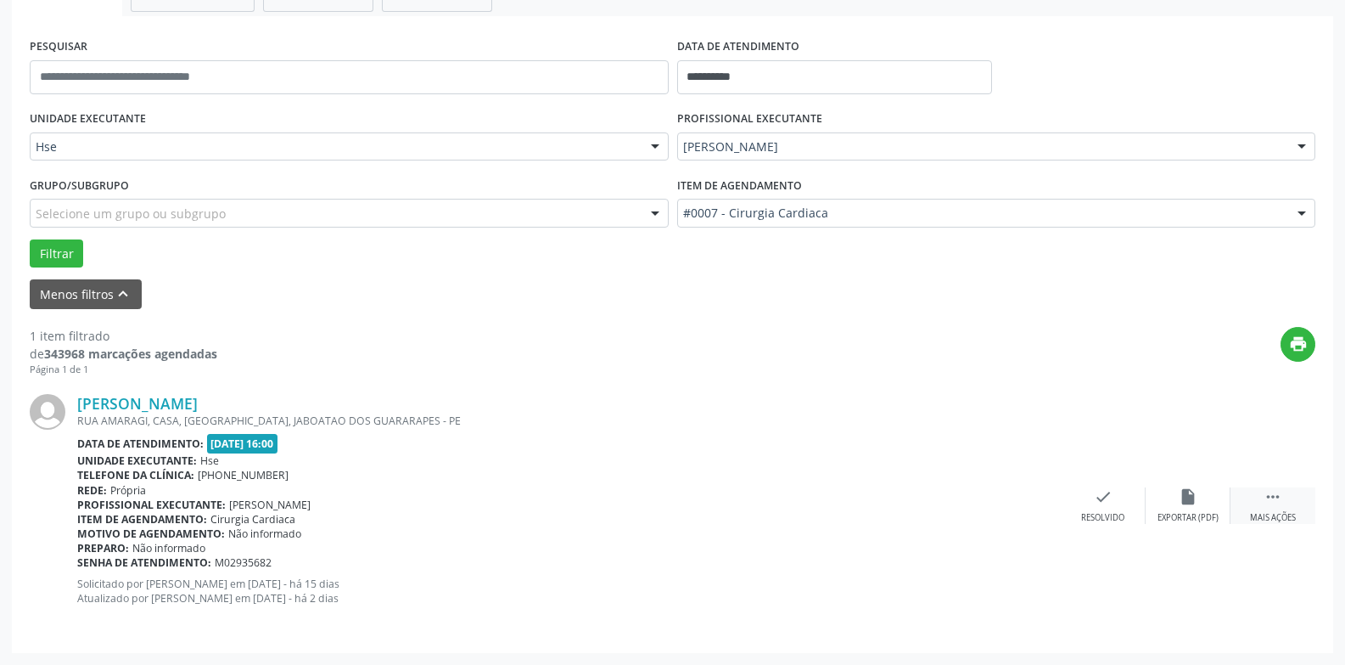
click at [1261, 499] on div " Mais ações" at bounding box center [1273, 505] width 85 height 36
click at [1181, 499] on icon "alarm_off" at bounding box center [1188, 496] width 19 height 19
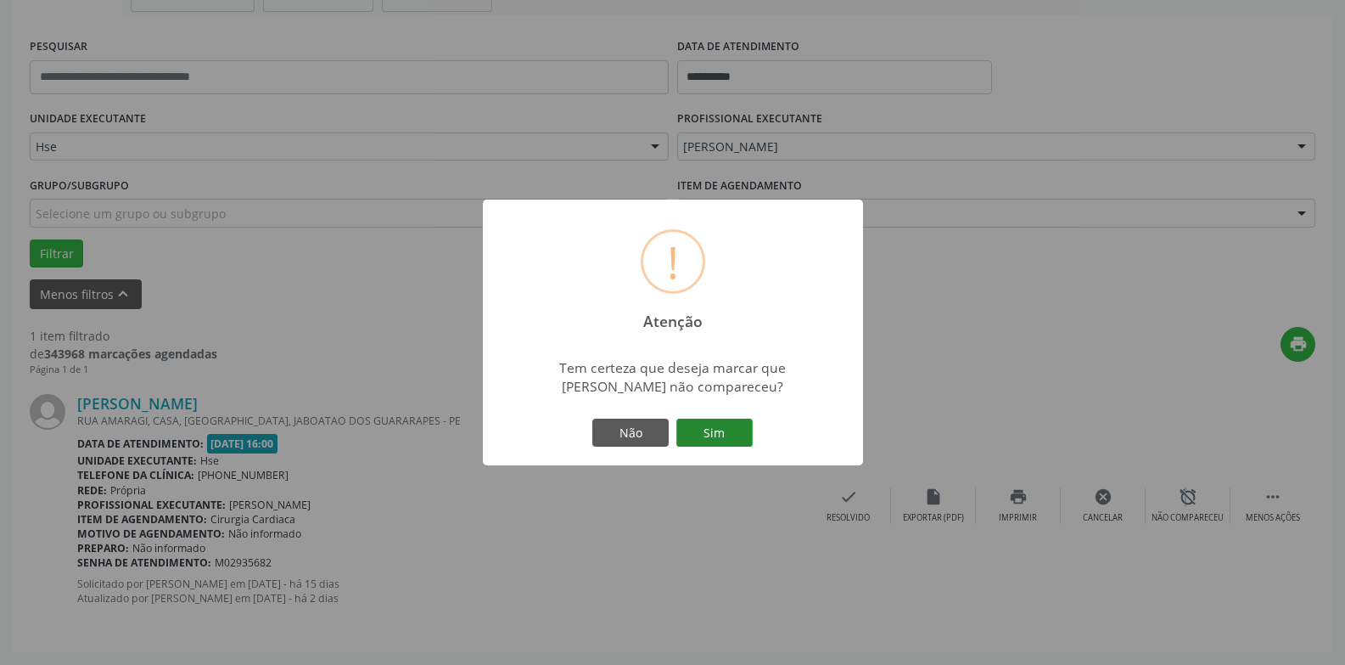
click at [733, 436] on button "Sim" at bounding box center [715, 432] width 76 height 29
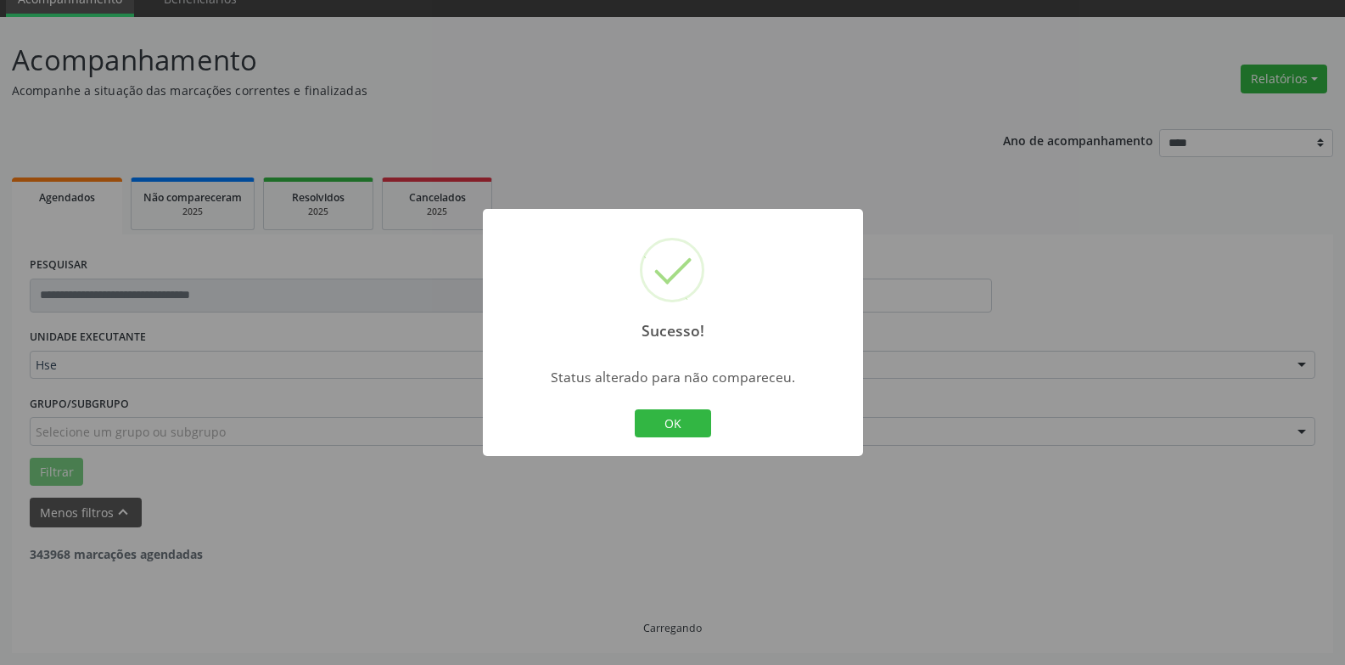
scroll to position [22, 0]
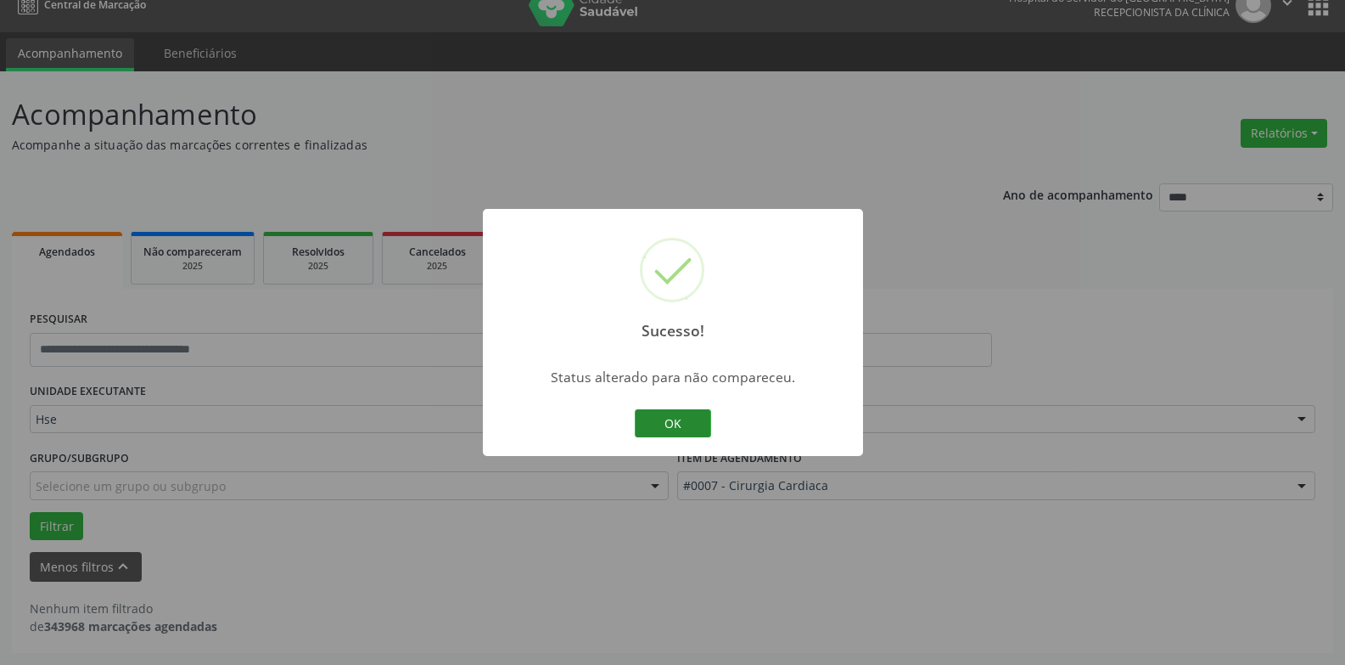
click at [678, 428] on button "OK" at bounding box center [673, 423] width 76 height 29
